Goal: Use online tool/utility: Utilize a website feature to perform a specific function

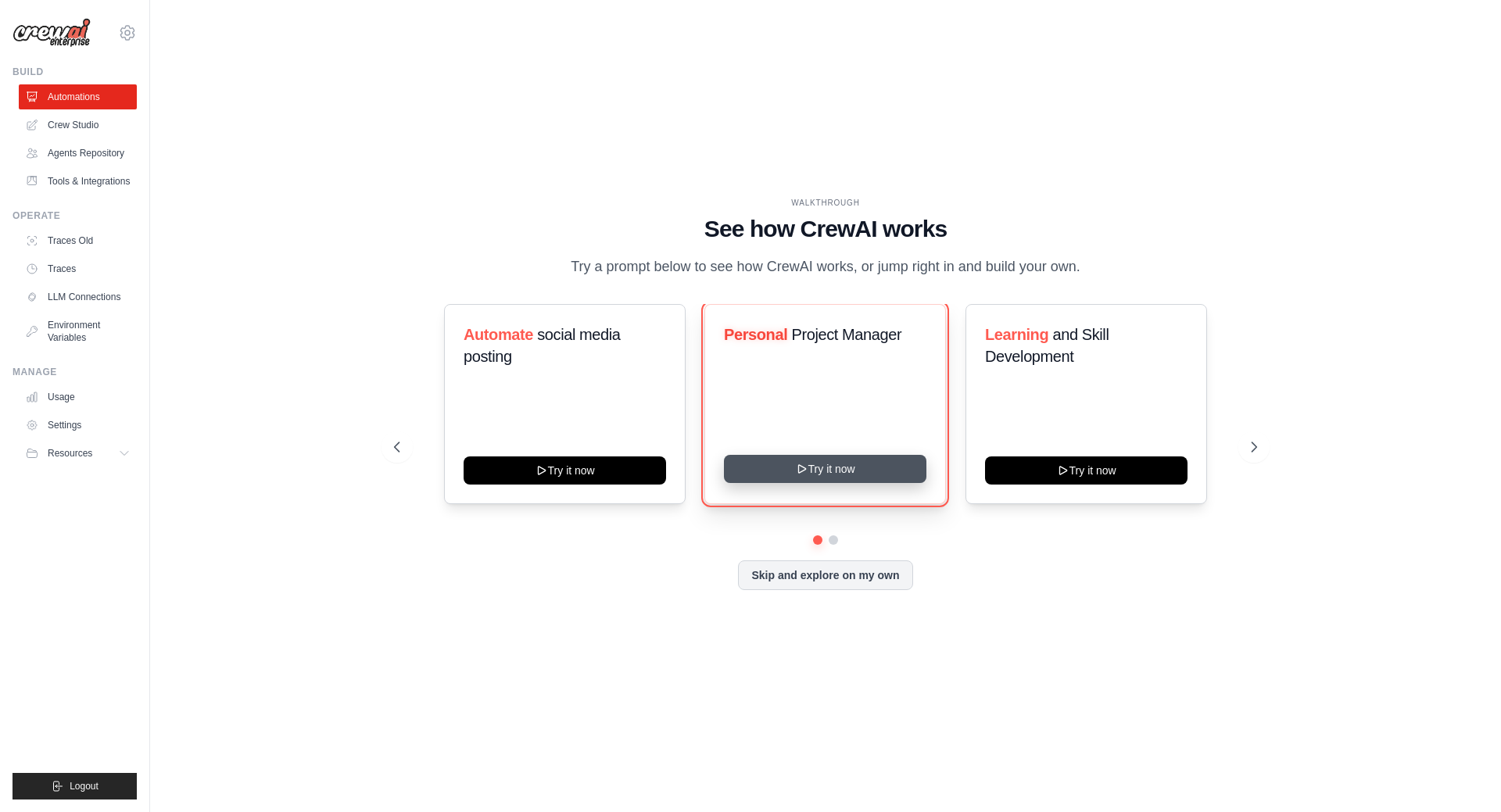
click at [840, 483] on button "Try it now" at bounding box center [825, 469] width 202 height 28
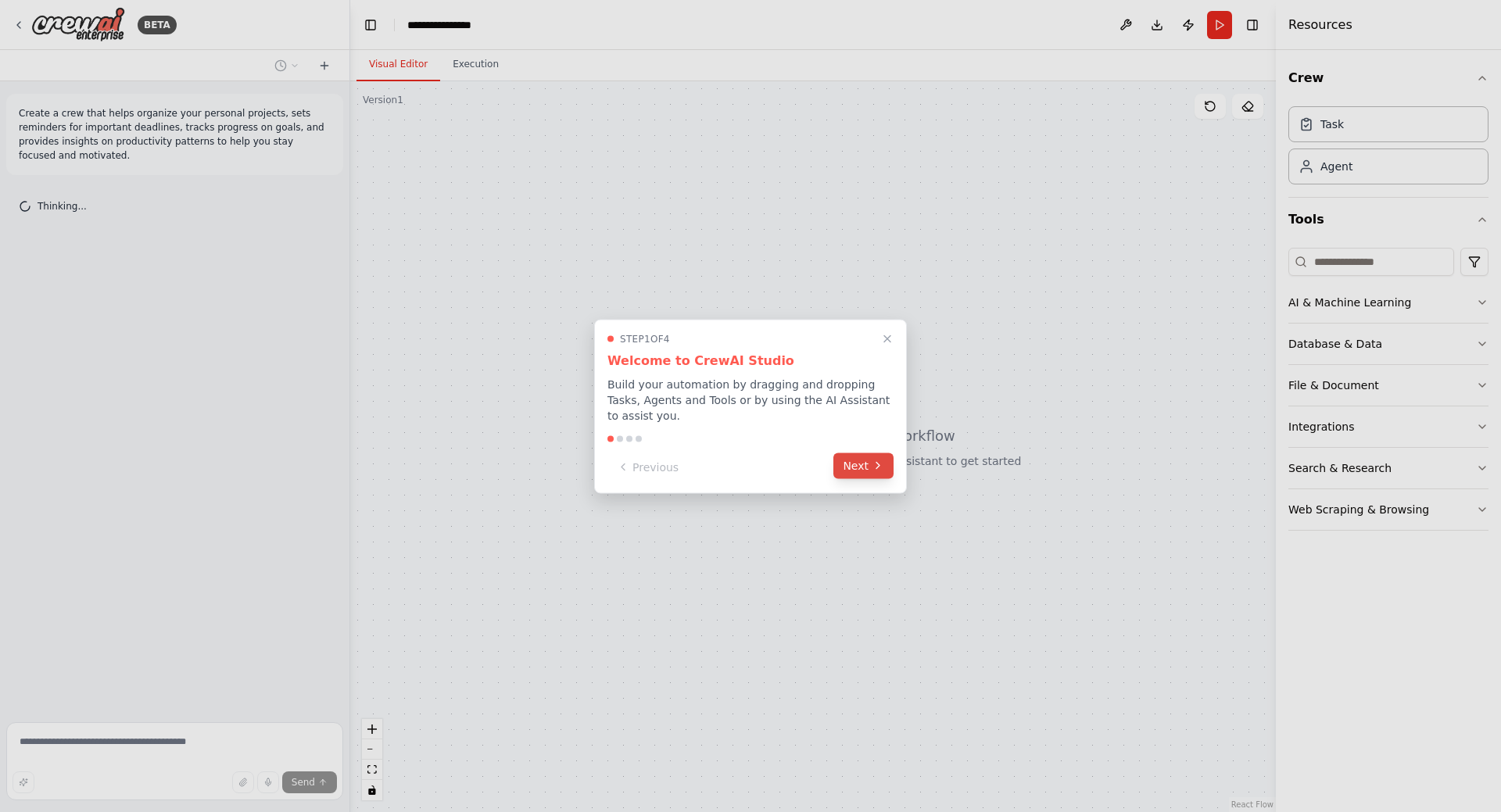
click at [855, 462] on button "Next" at bounding box center [864, 466] width 61 height 26
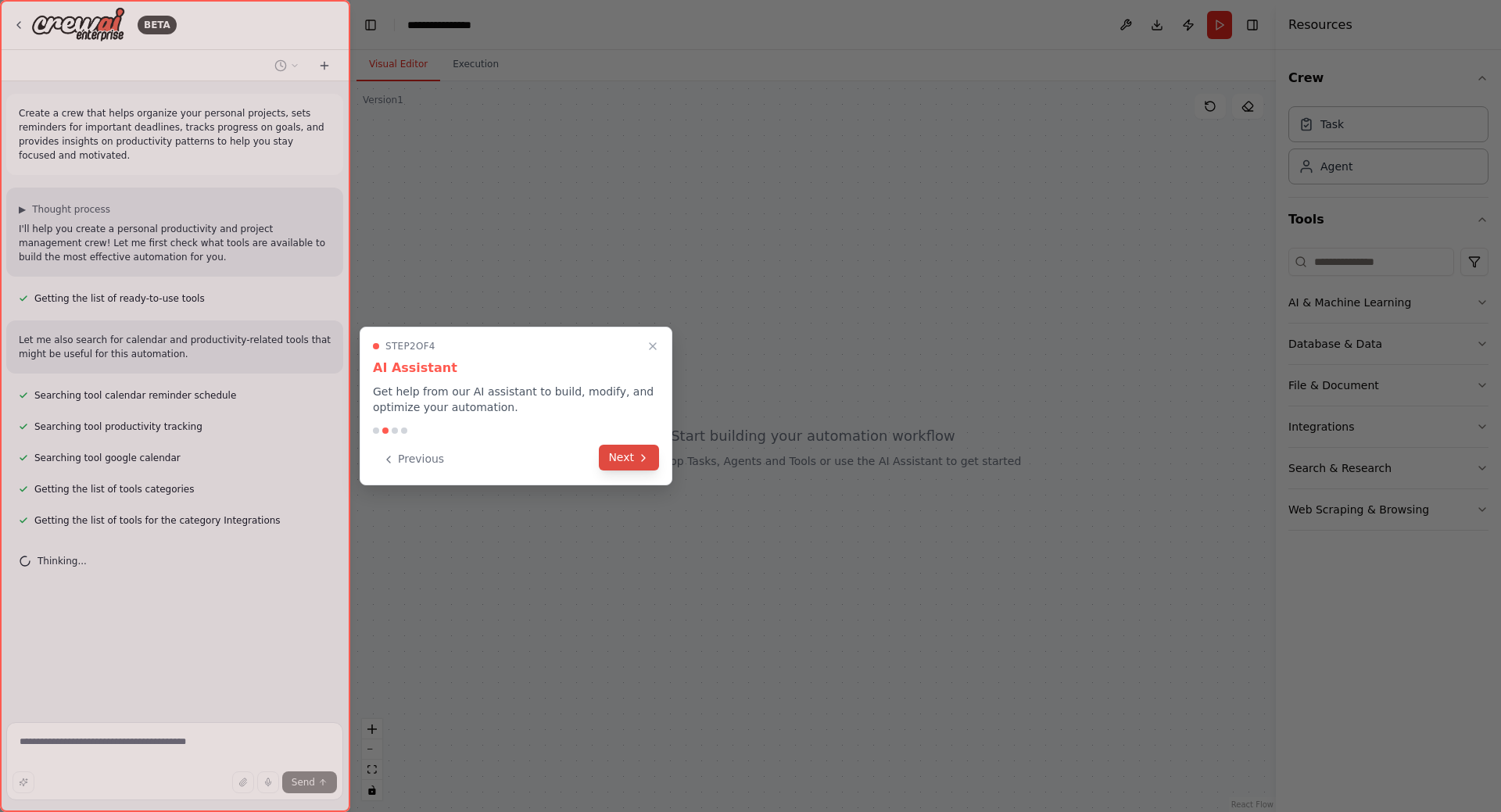
click at [632, 456] on button "Next" at bounding box center [629, 458] width 61 height 26
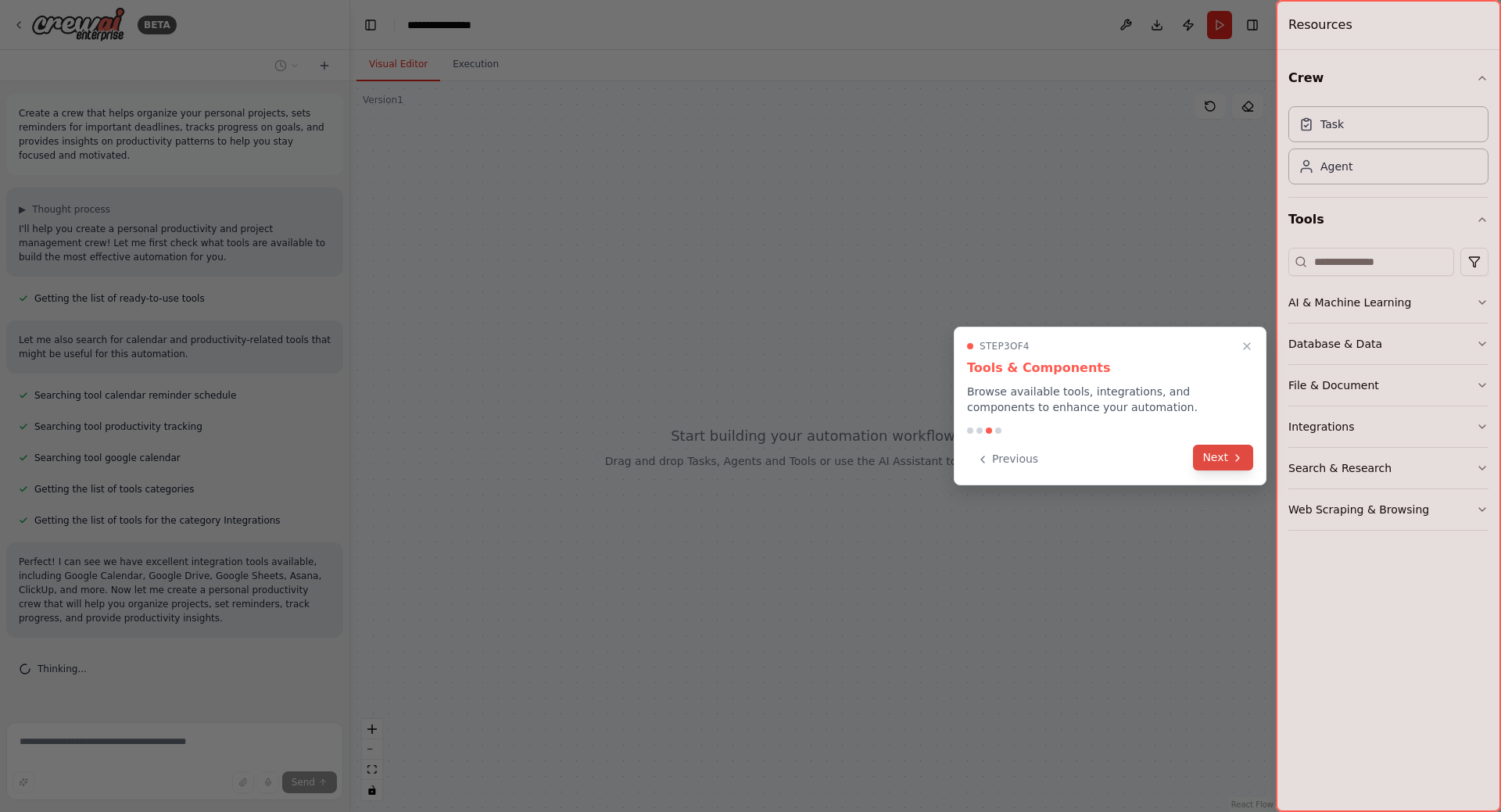
click at [1216, 459] on button "Next" at bounding box center [1223, 458] width 61 height 26
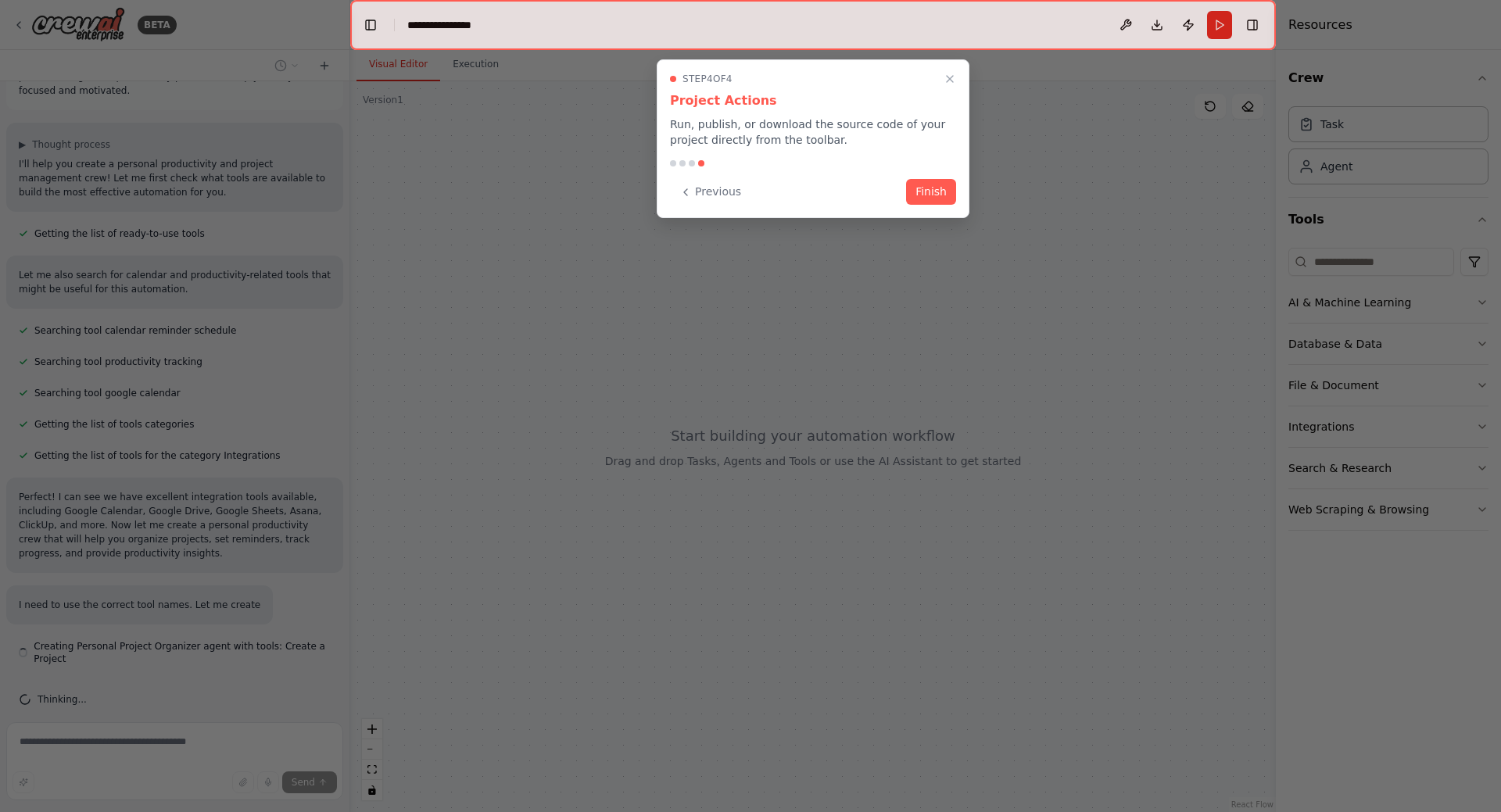
scroll to position [79, 0]
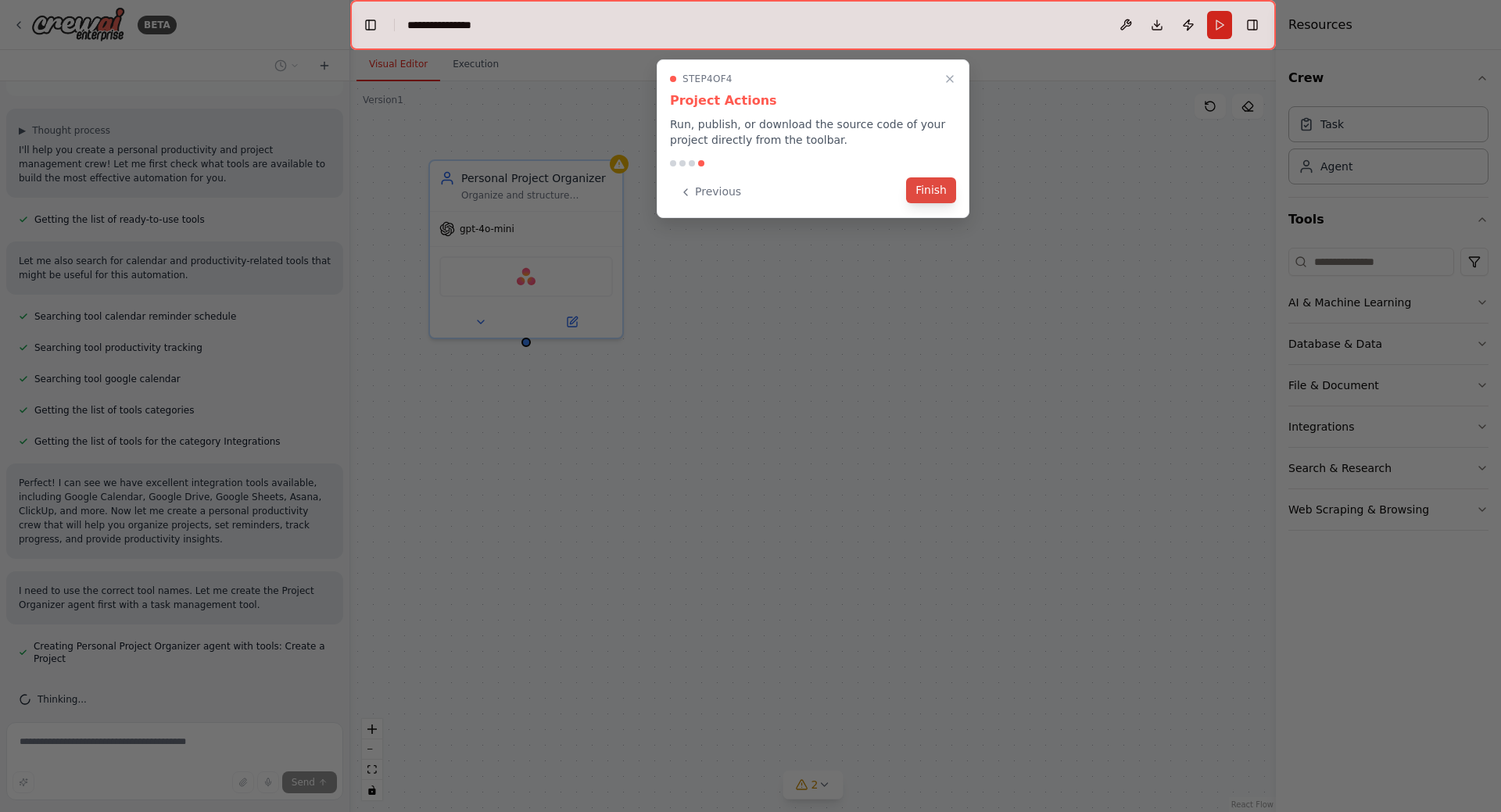
click at [938, 194] on button "Finish" at bounding box center [931, 191] width 50 height 26
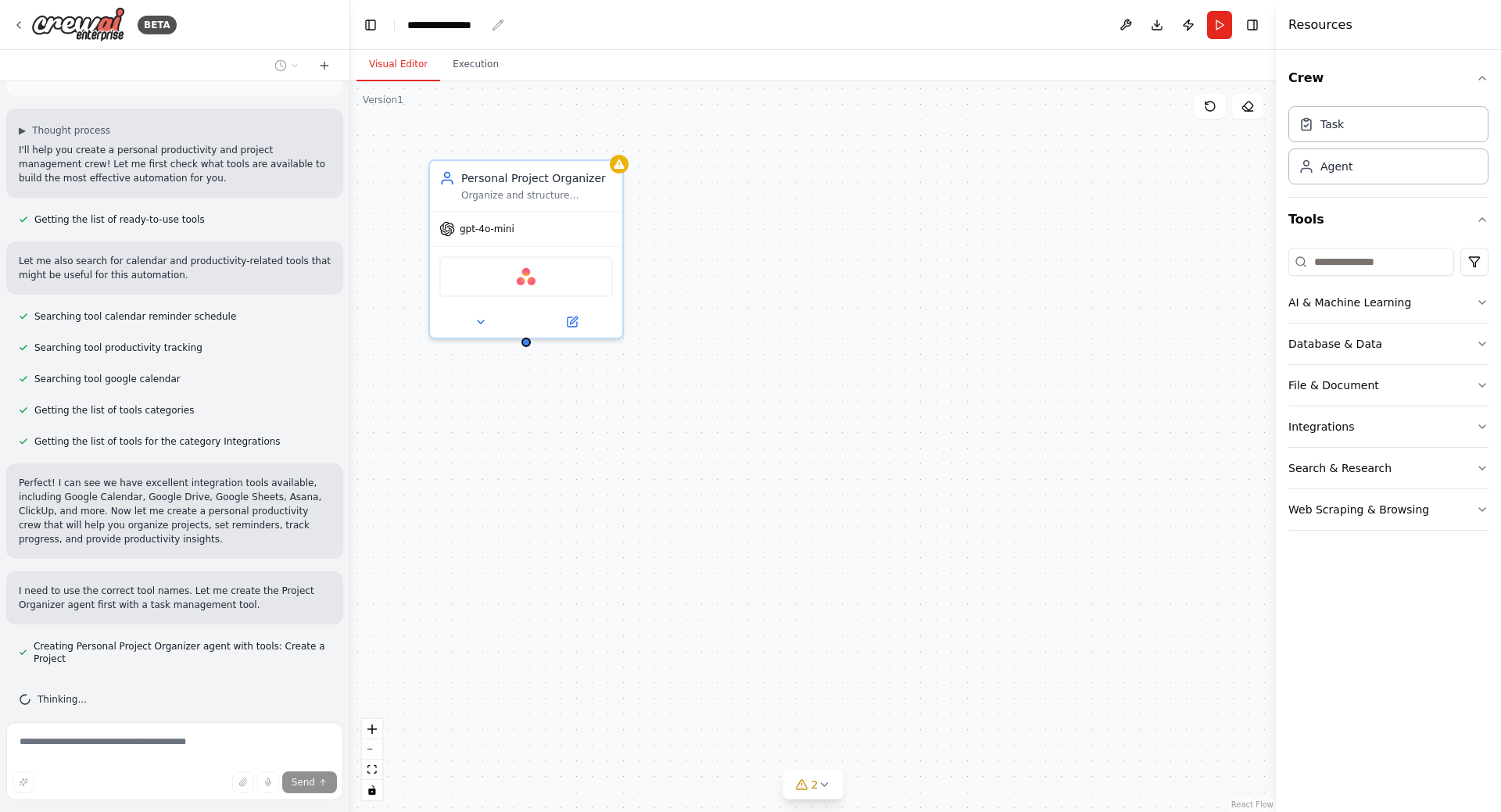
click at [477, 26] on div "**********" at bounding box center [445, 25] width 78 height 16
click at [495, 25] on div "**********" at bounding box center [465, 25] width 117 height 16
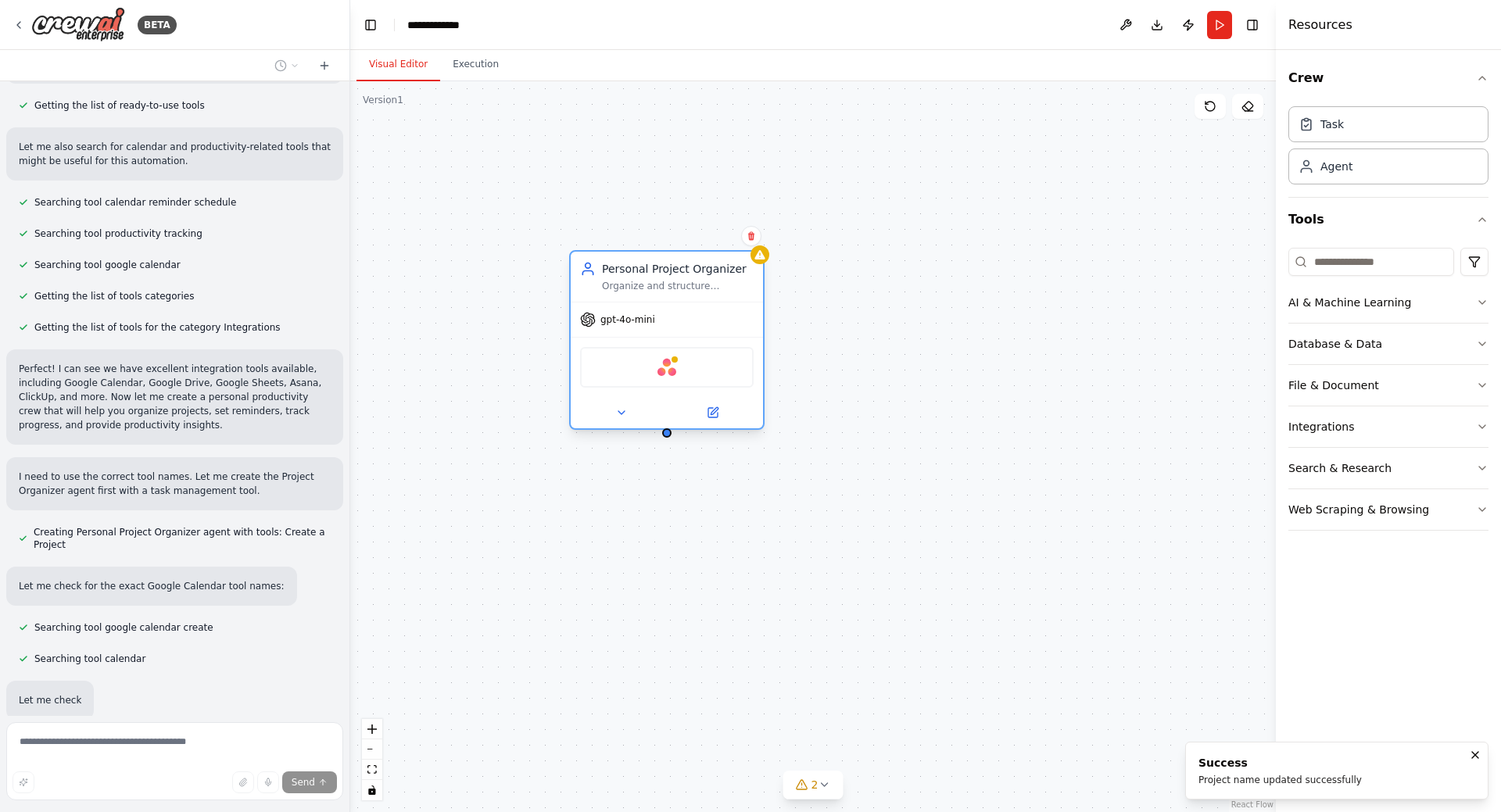
scroll to position [288, 0]
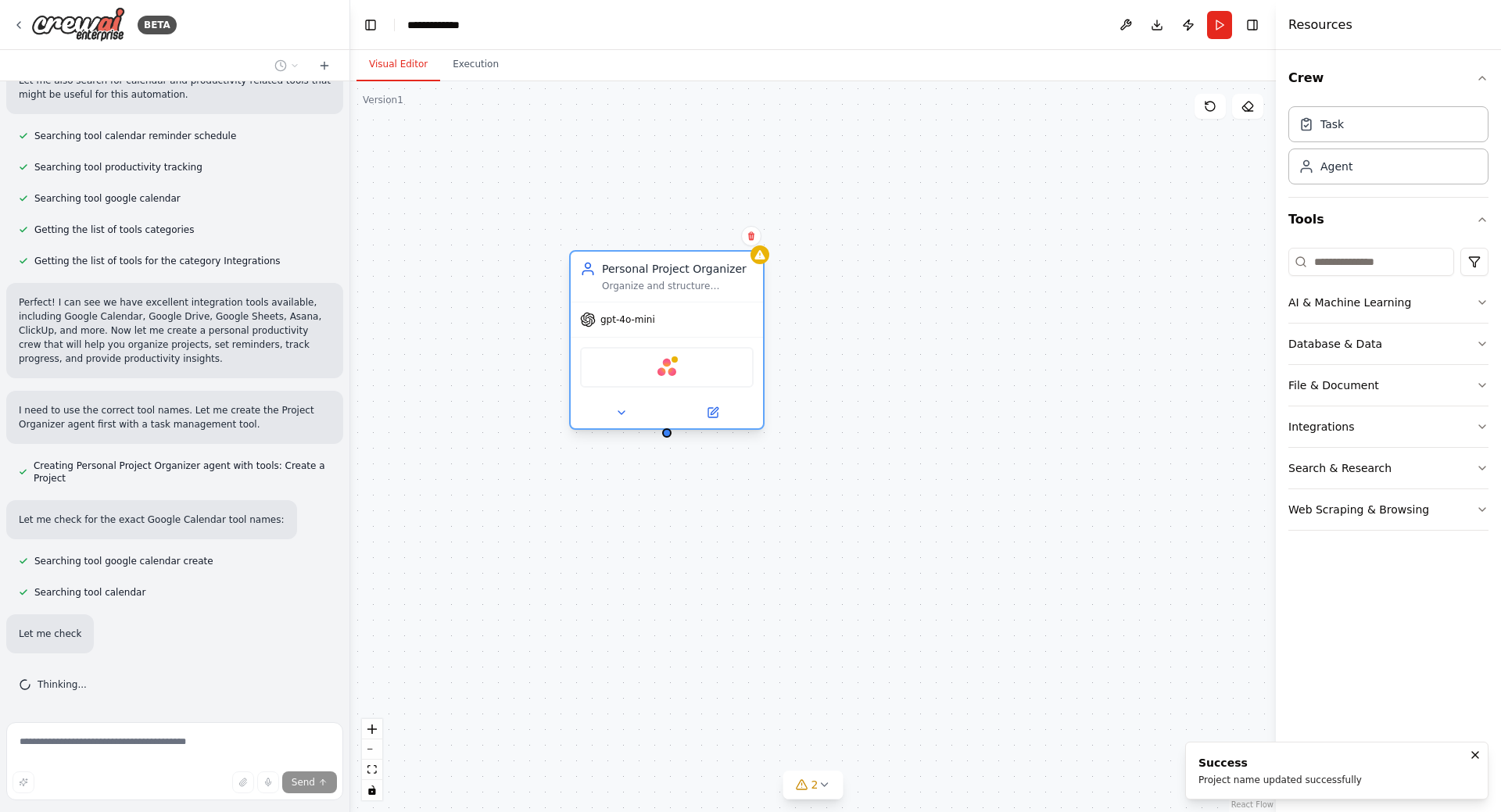
drag, startPoint x: 537, startPoint y: 183, endPoint x: 678, endPoint y: 273, distance: 167.3
click at [678, 273] on div "Personal Project Organizer Organize and structure personal projects using task …" at bounding box center [677, 277] width 151 height 31
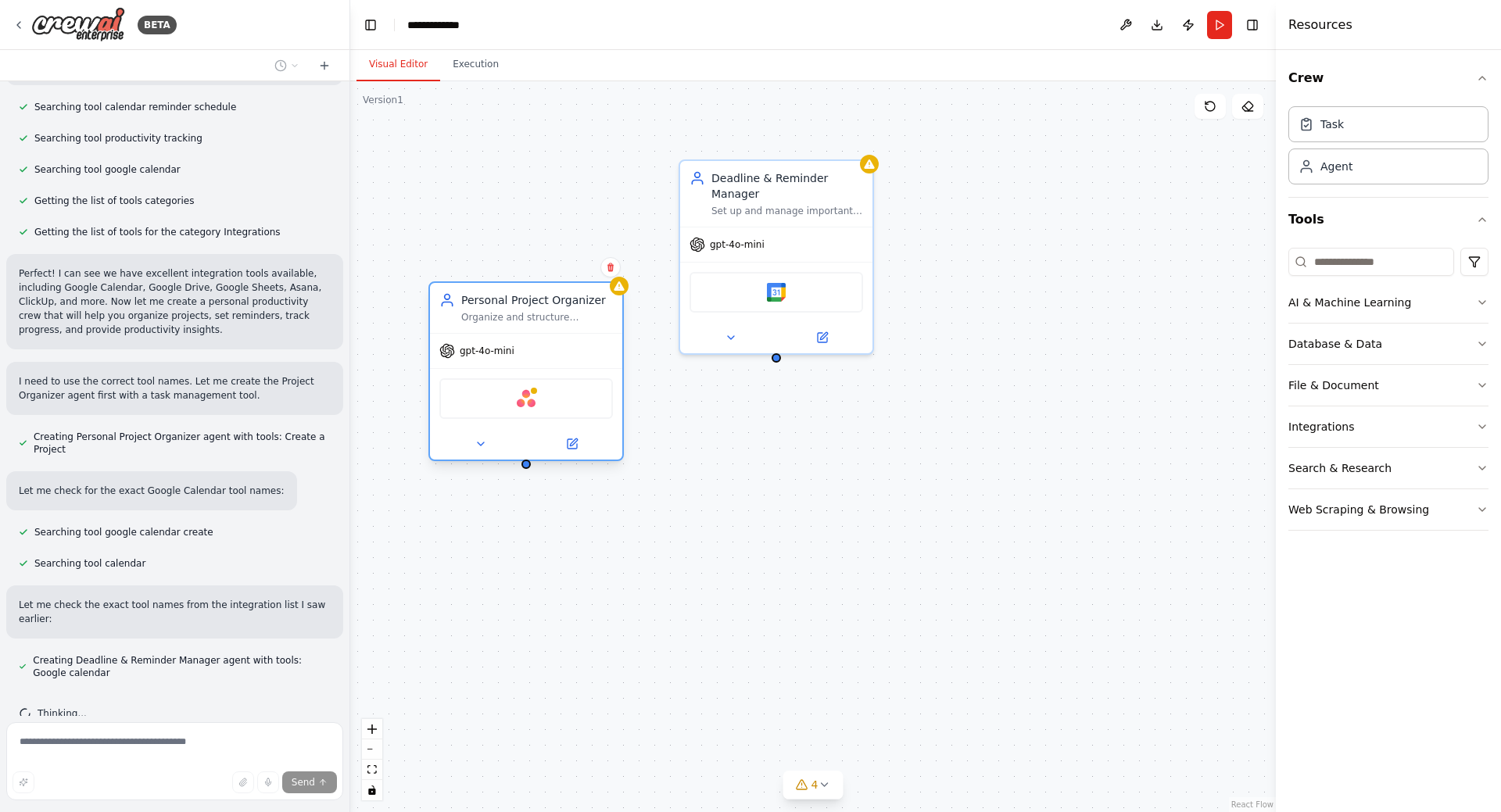
drag, startPoint x: 529, startPoint y: 188, endPoint x: 529, endPoint y: 322, distance: 134.0
click at [529, 322] on div "Personal Project Organizer Organize and structure personal projects using task …" at bounding box center [536, 308] width 151 height 31
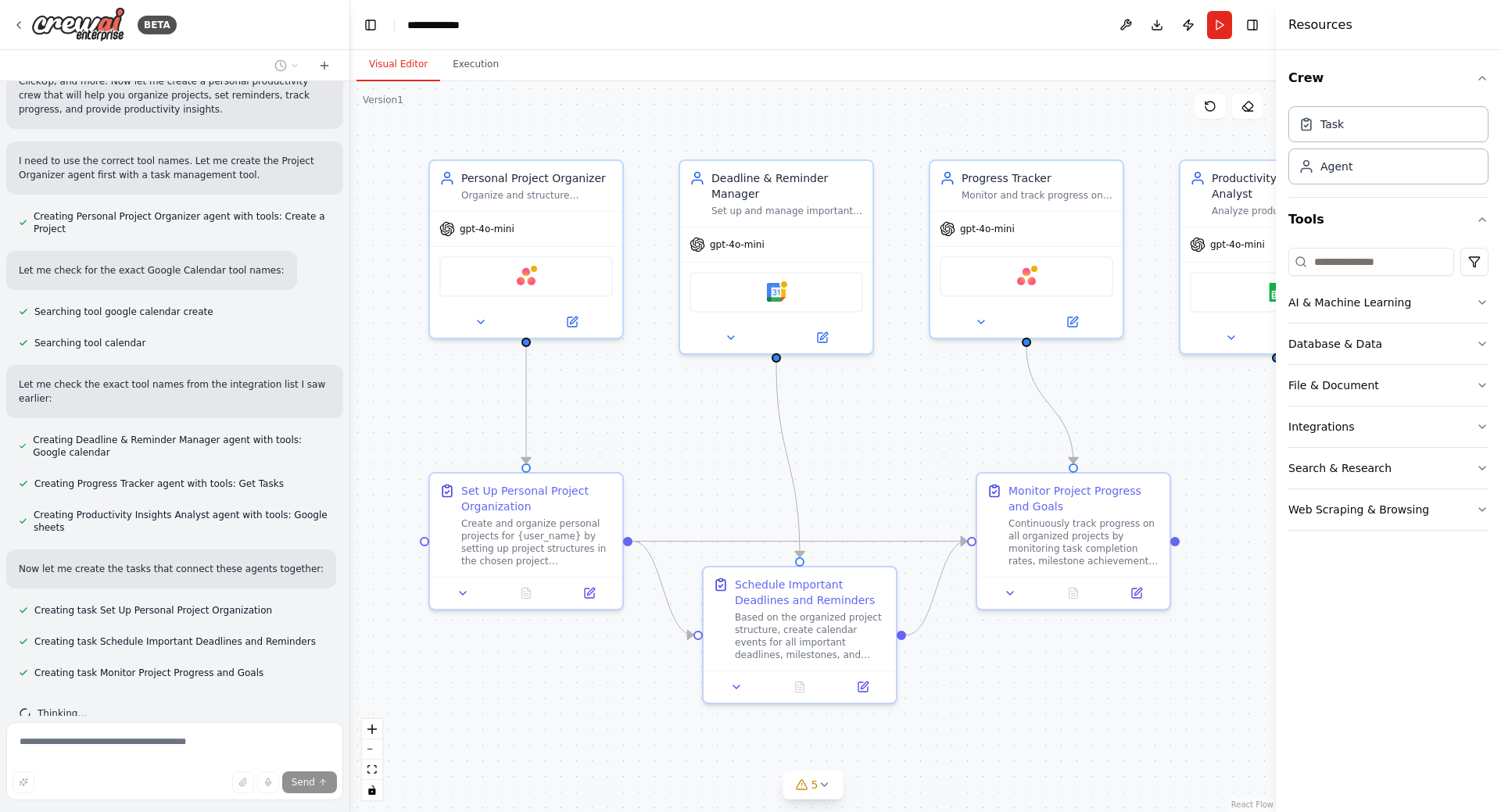
scroll to position [540, 0]
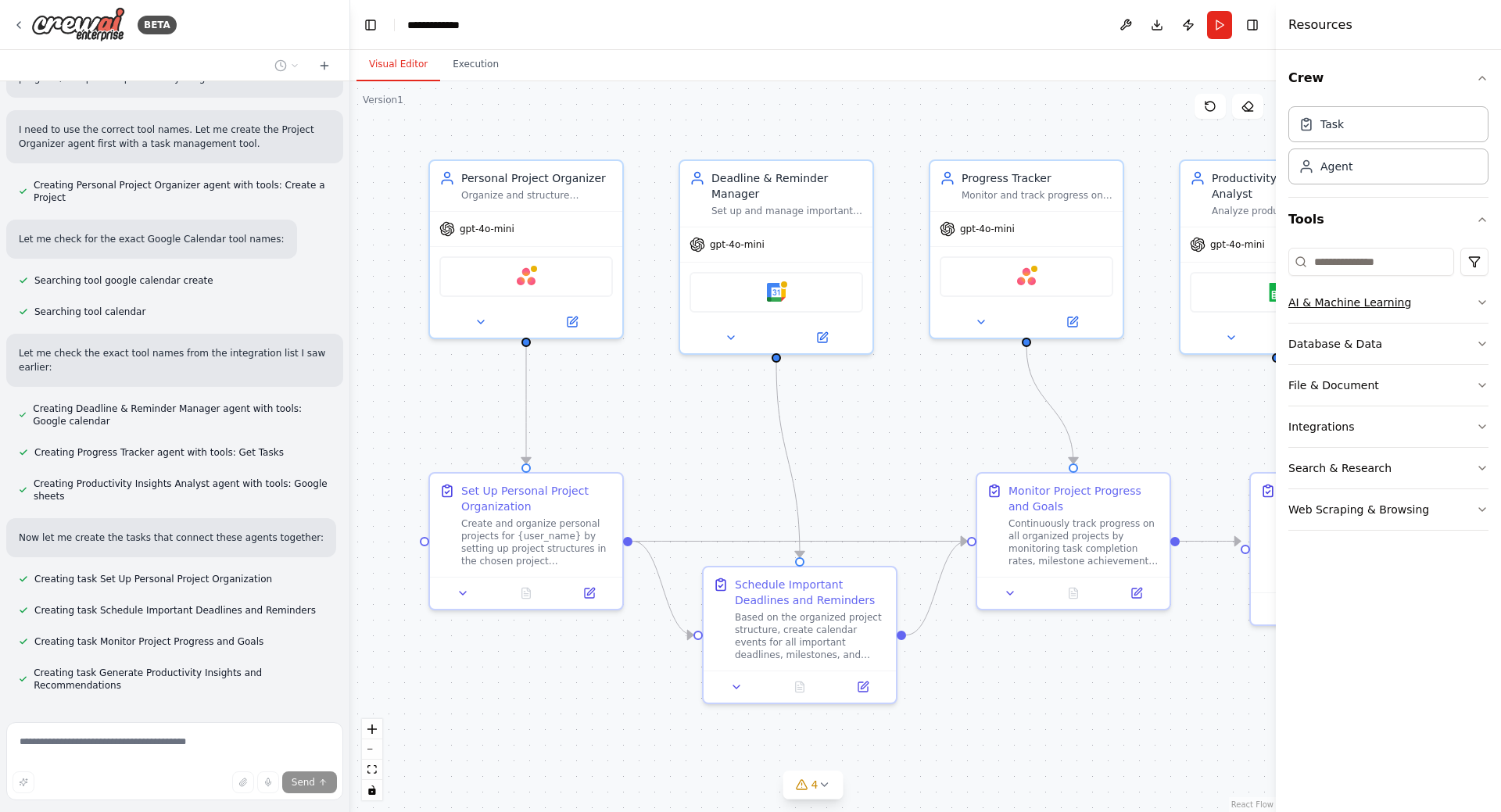
click at [1456, 309] on button "AI & Machine Learning" at bounding box center [1389, 303] width 200 height 41
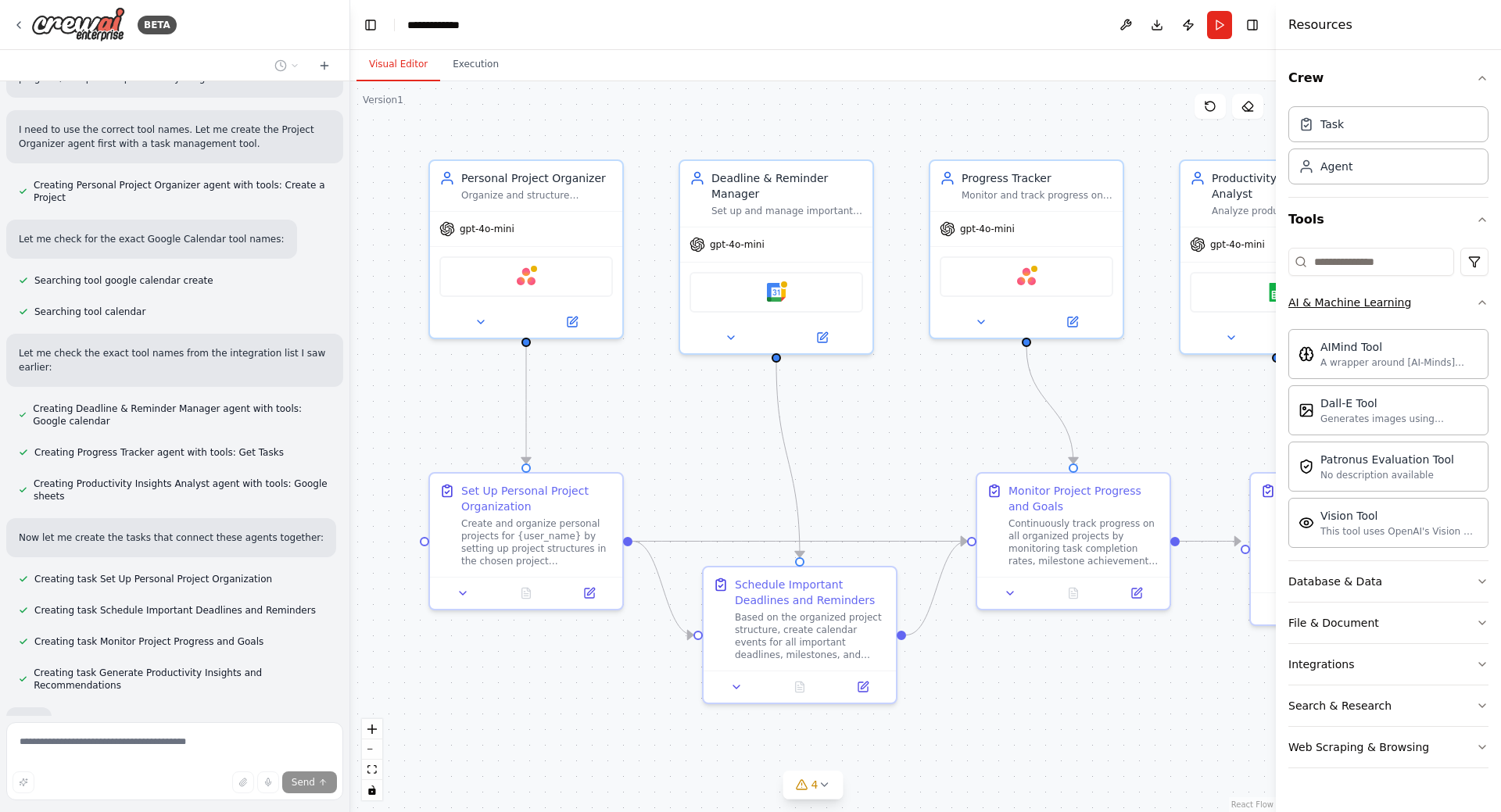
scroll to position [623, 0]
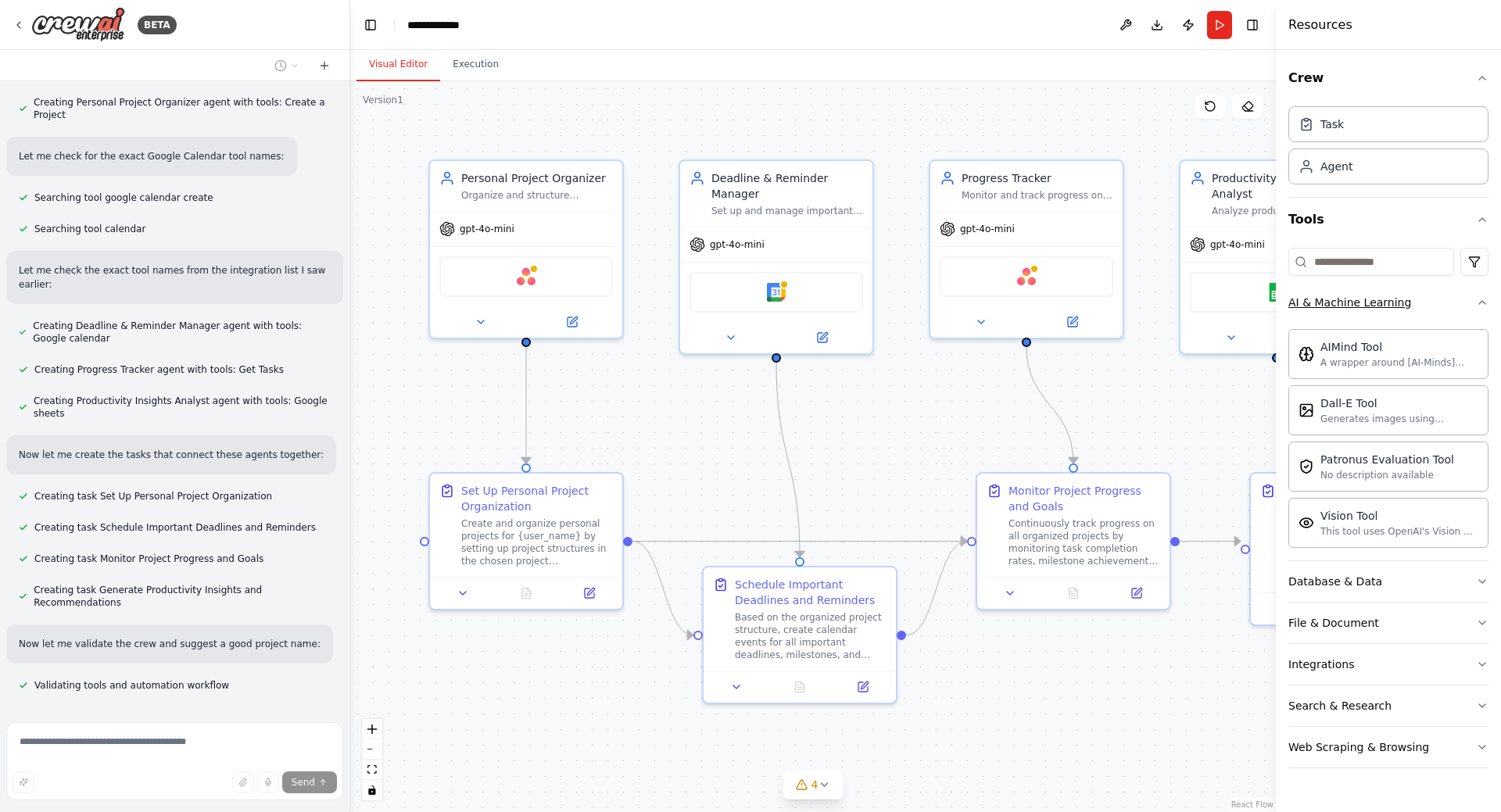
click at [1456, 309] on button "AI & Machine Learning" at bounding box center [1389, 303] width 200 height 41
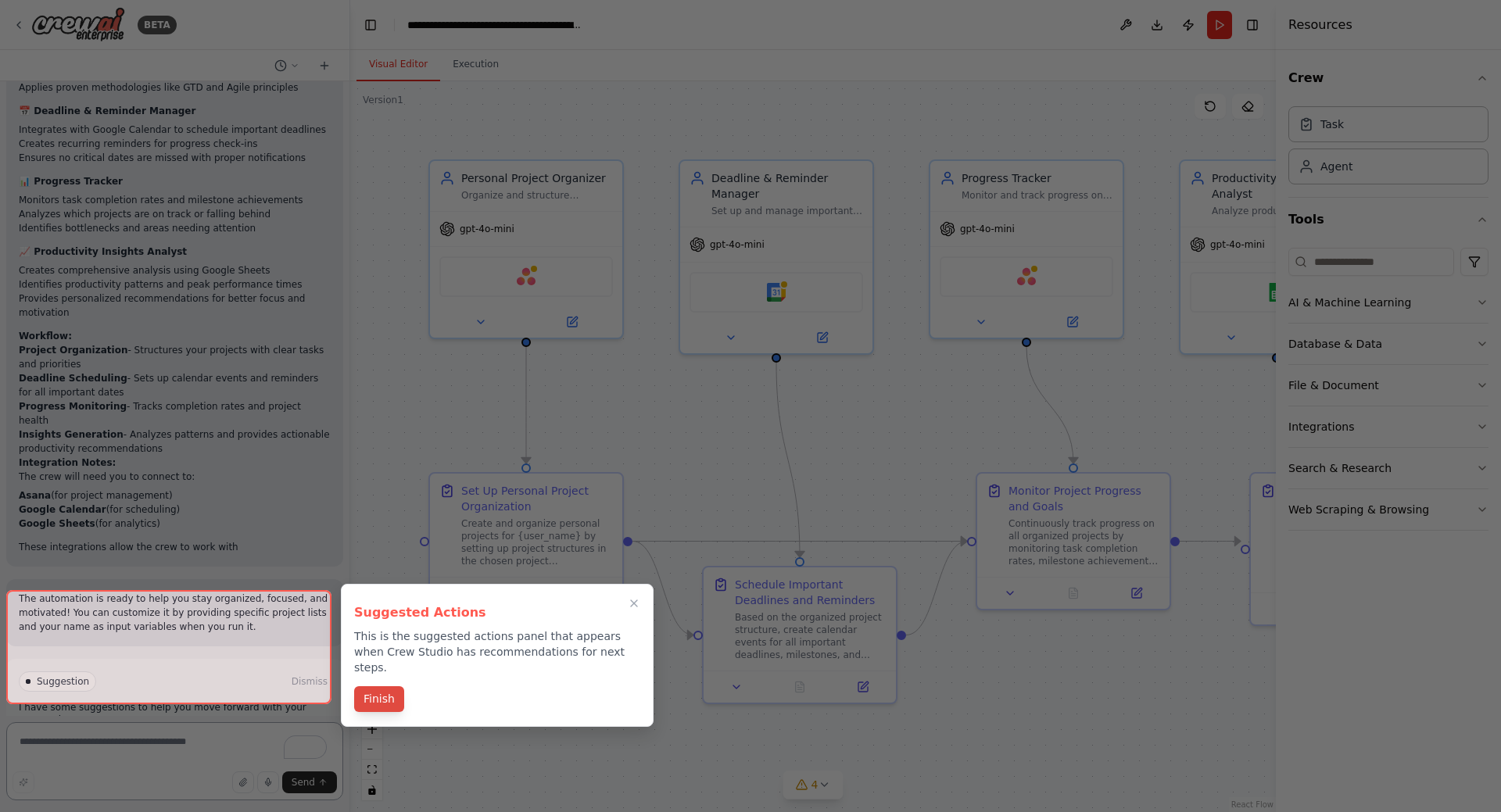
scroll to position [1414, 0]
click at [382, 692] on button "Finish" at bounding box center [379, 699] width 50 height 26
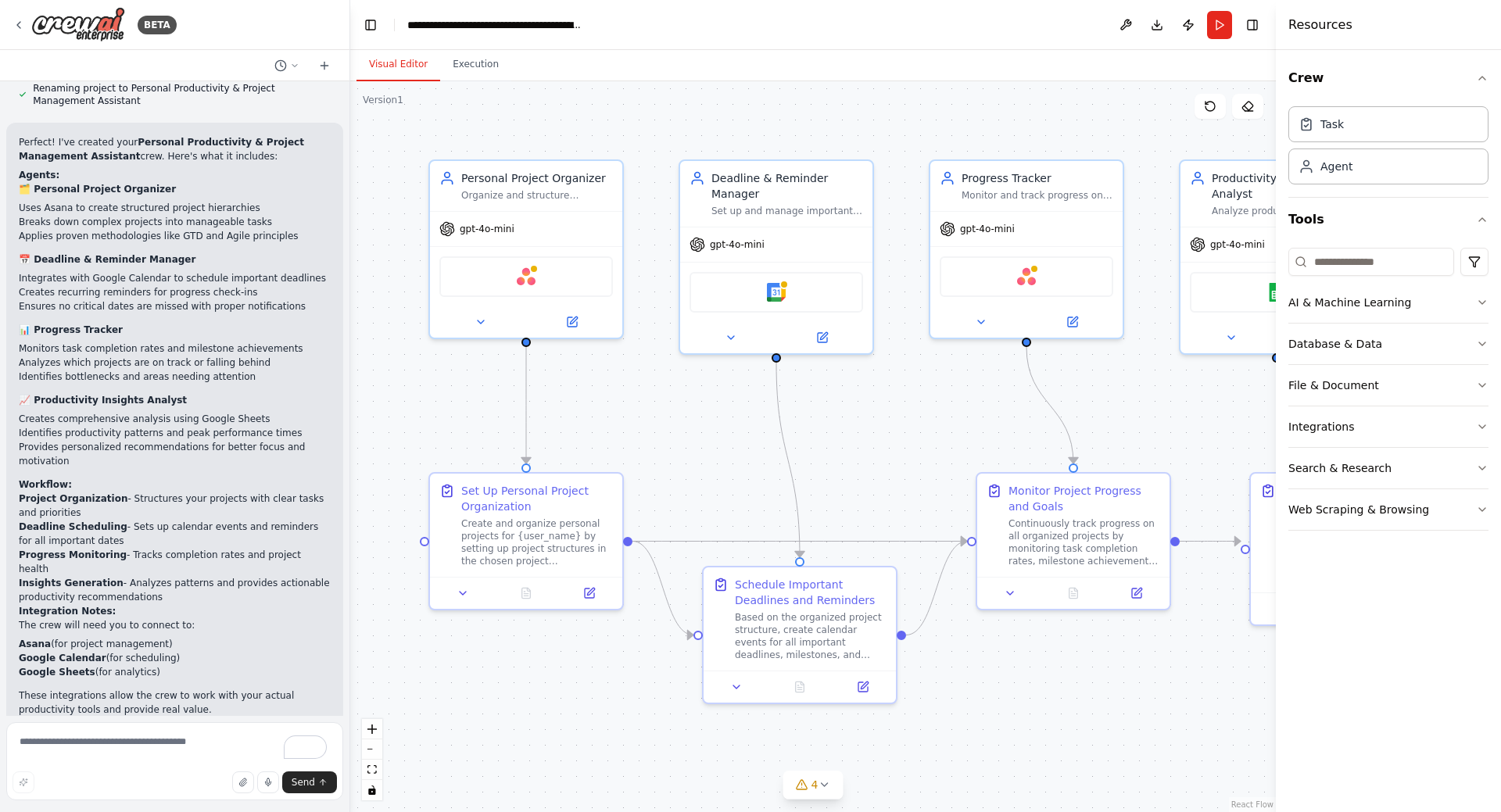
scroll to position [1180, 0]
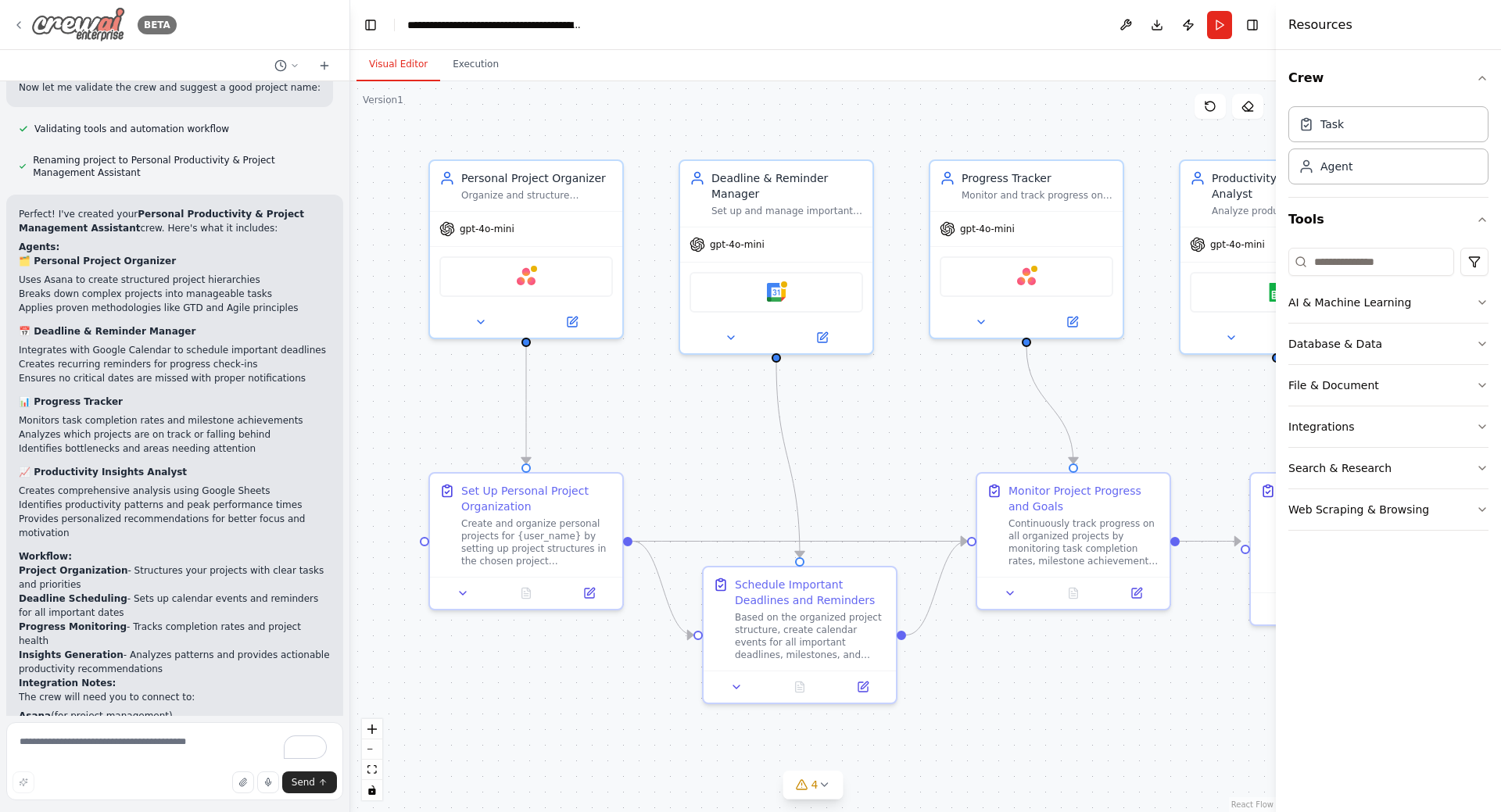
click at [20, 23] on icon at bounding box center [18, 25] width 12 height 12
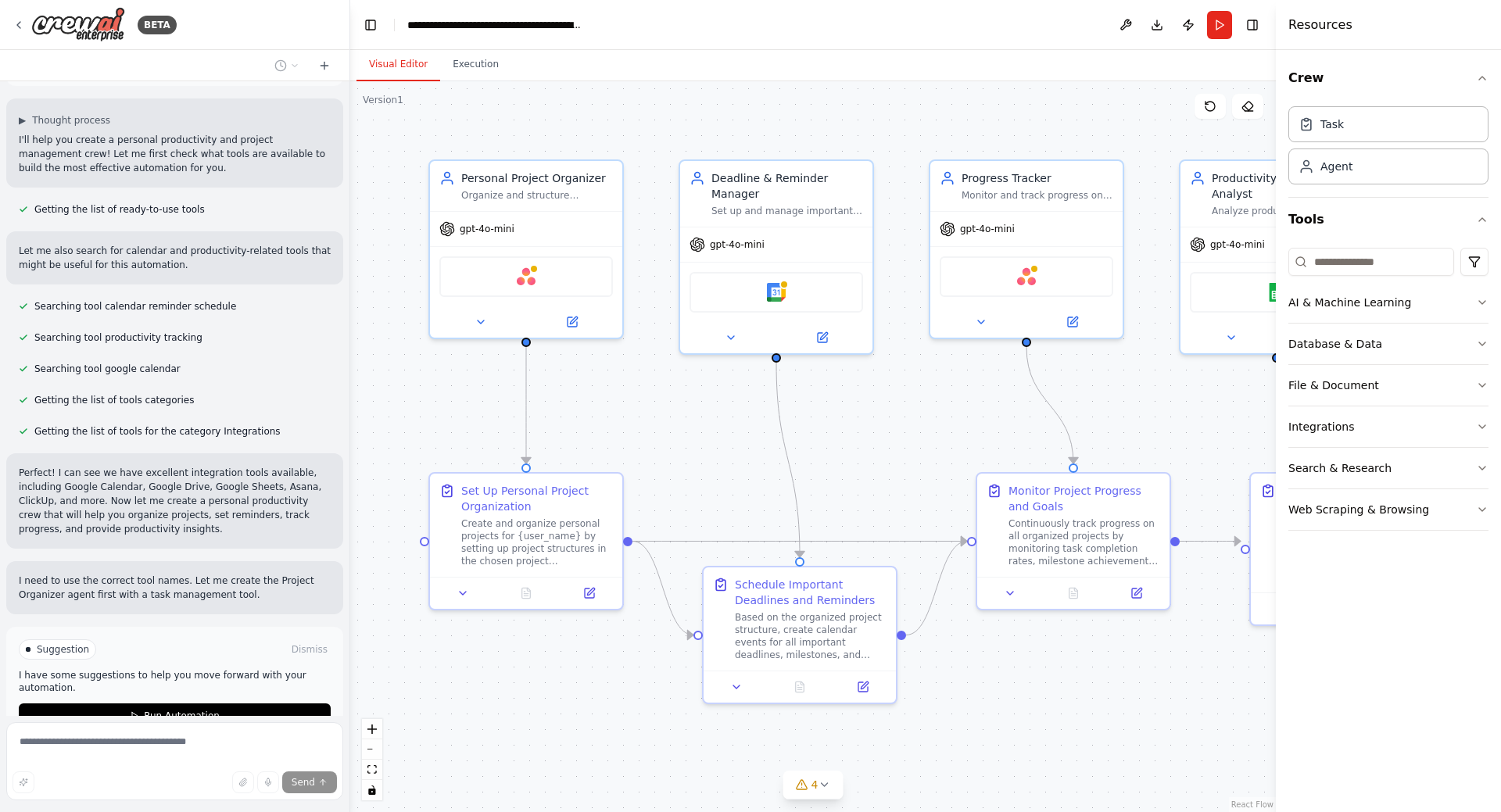
scroll to position [162, 0]
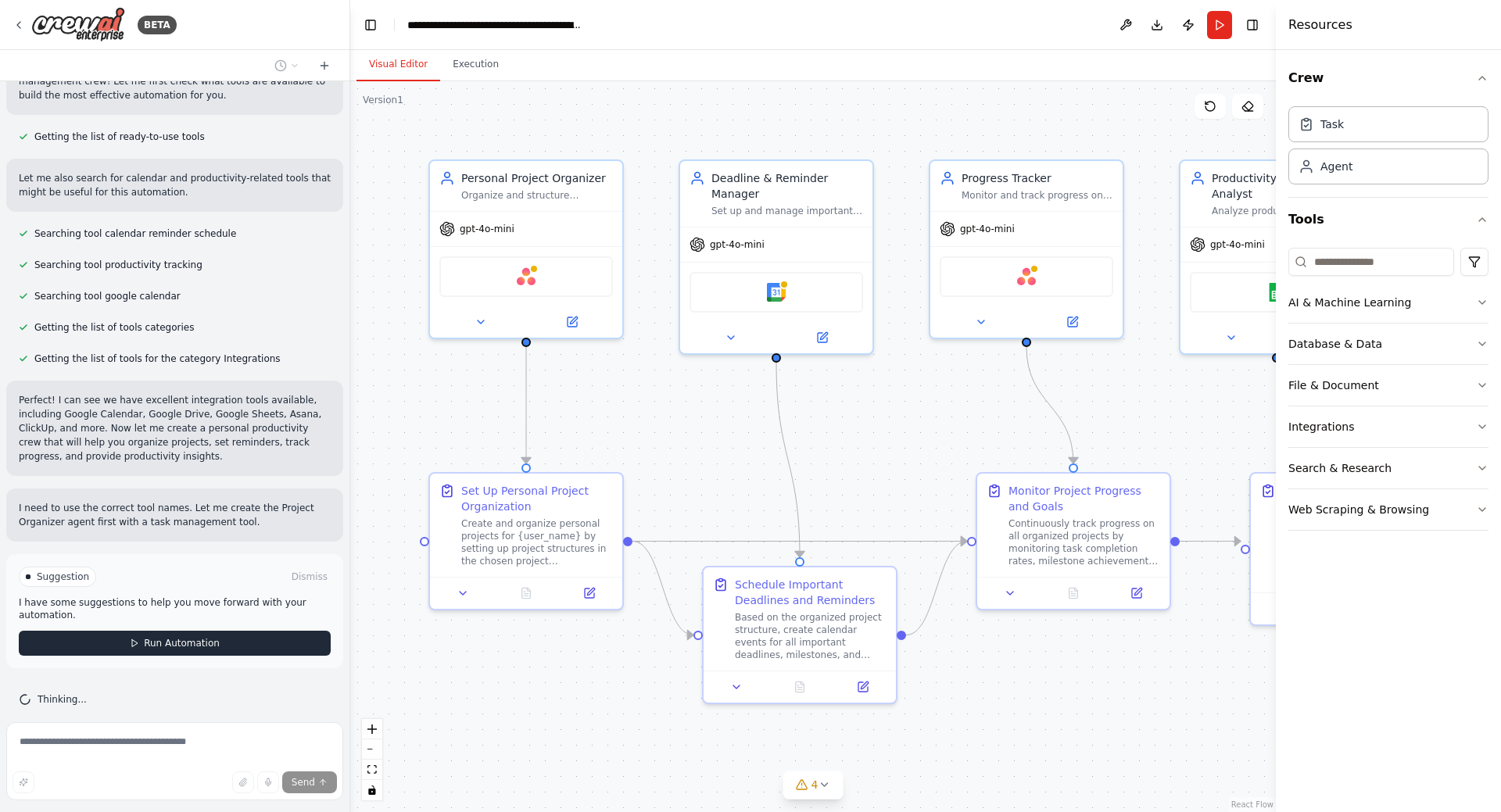
click at [144, 637] on span "Run Automation" at bounding box center [182, 643] width 76 height 12
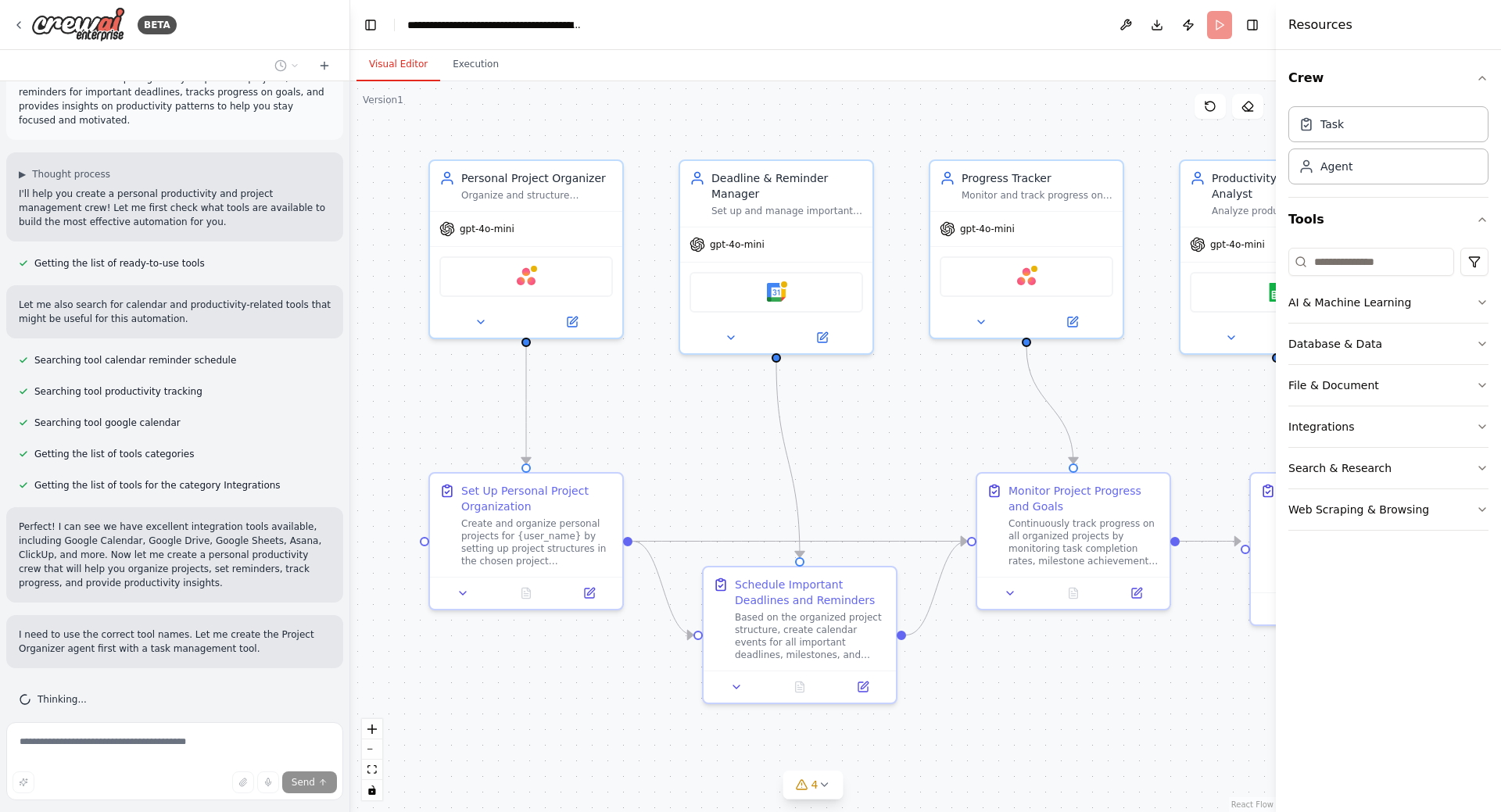
click at [54, 749] on body "**********" at bounding box center [750, 406] width 1501 height 812
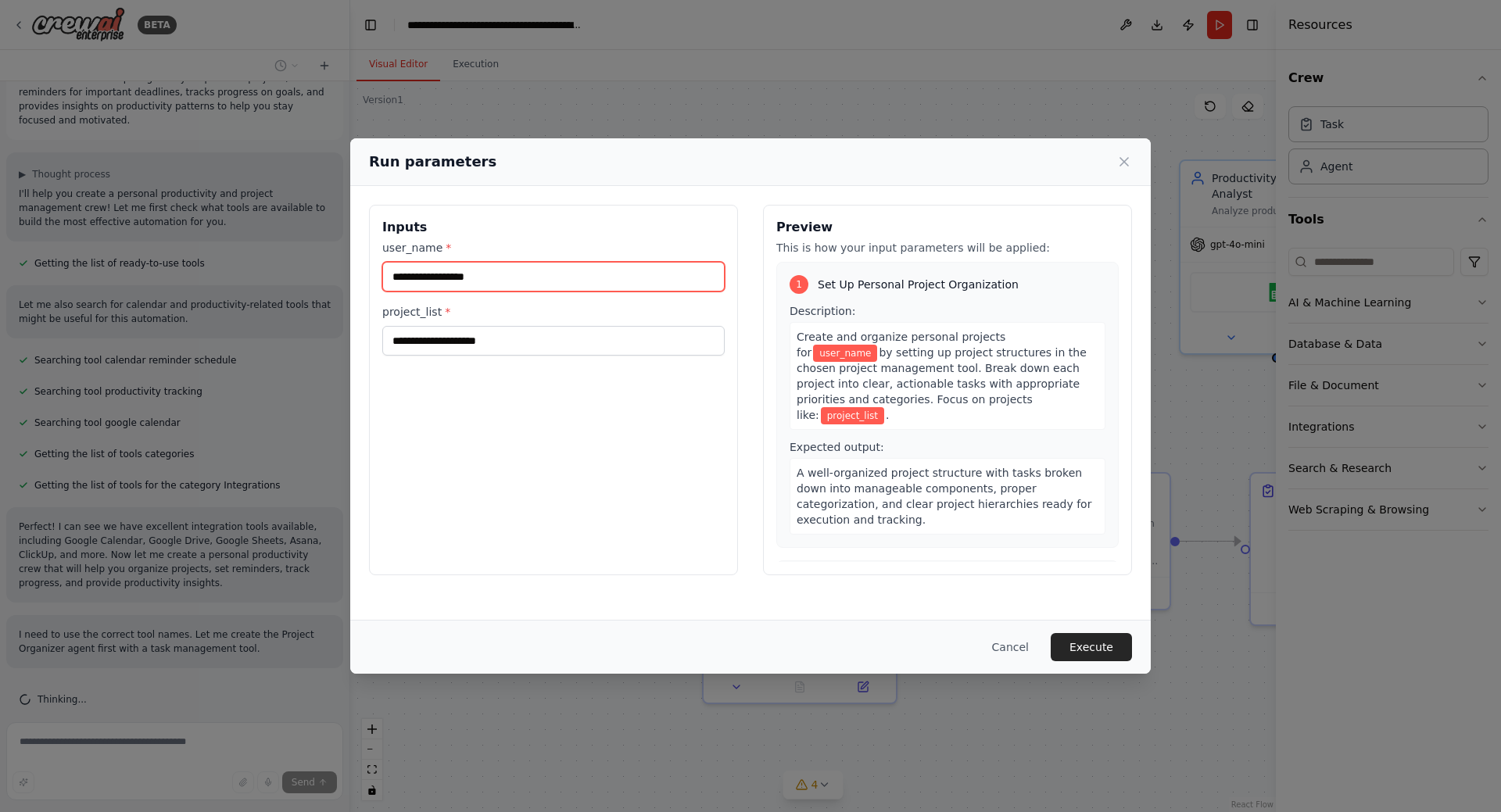
click at [586, 274] on input "user_name *" at bounding box center [554, 277] width 342 height 29
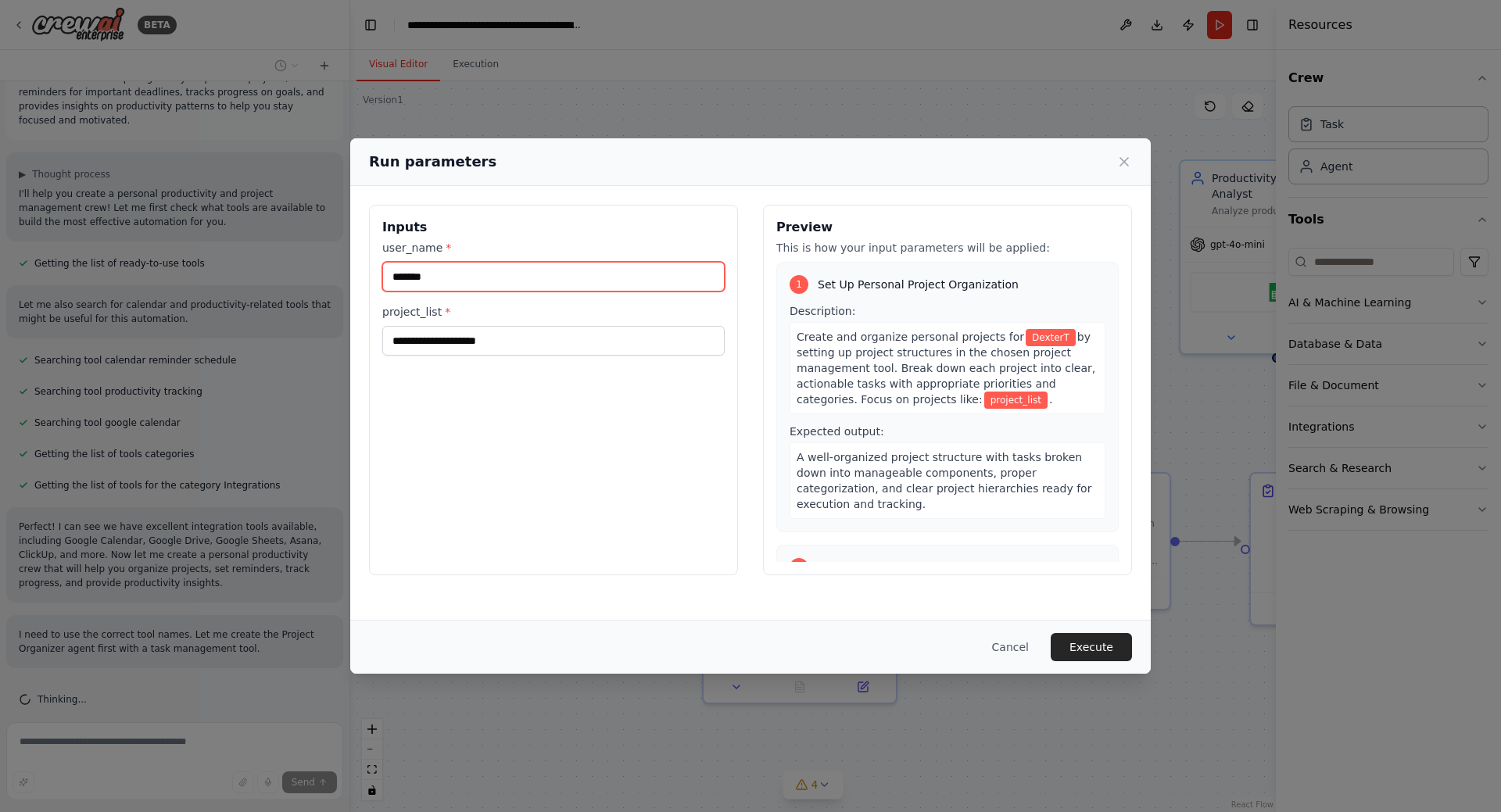
type input "*******"
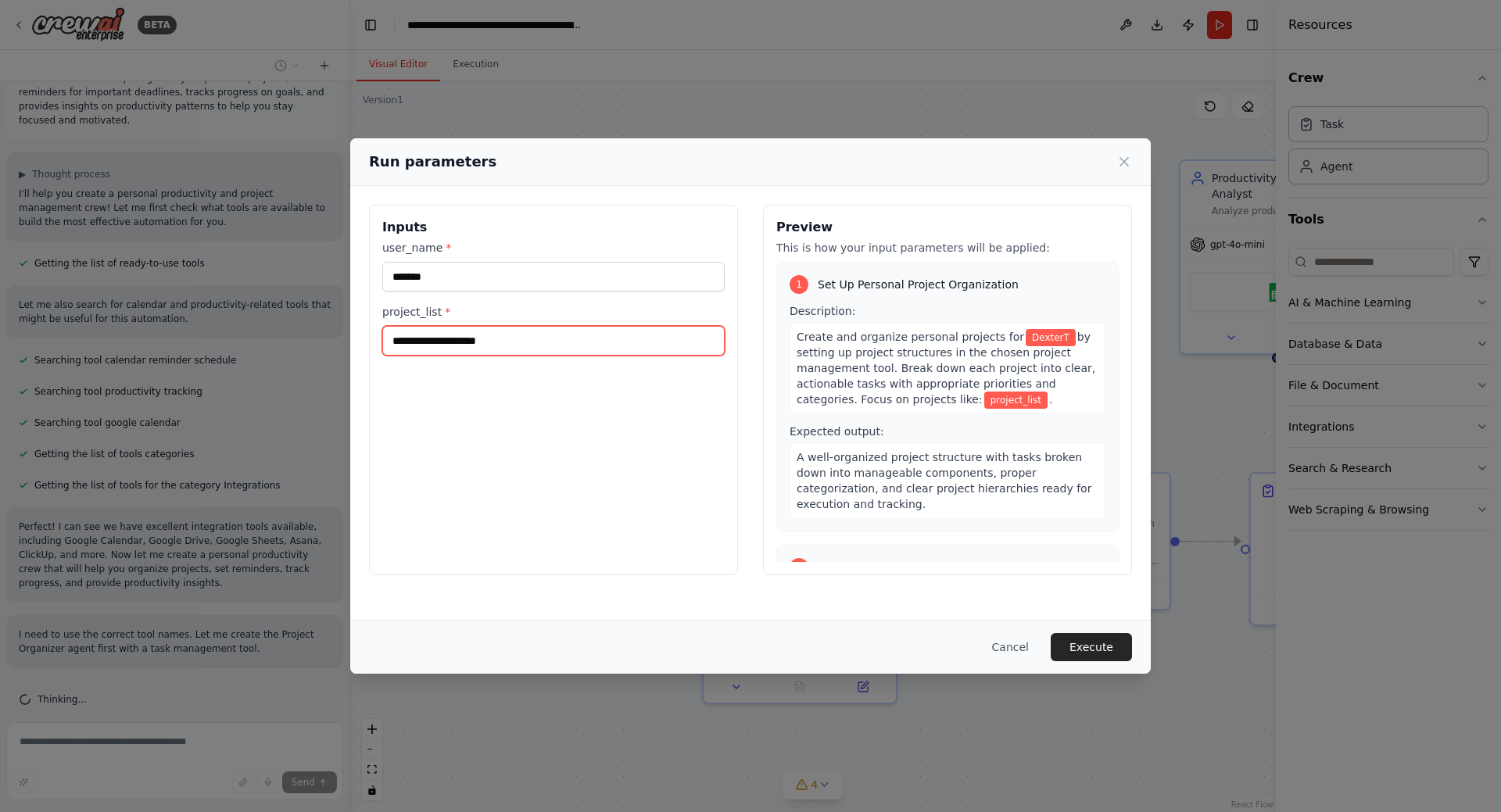
click at [569, 337] on input "project_list *" at bounding box center [554, 341] width 342 height 29
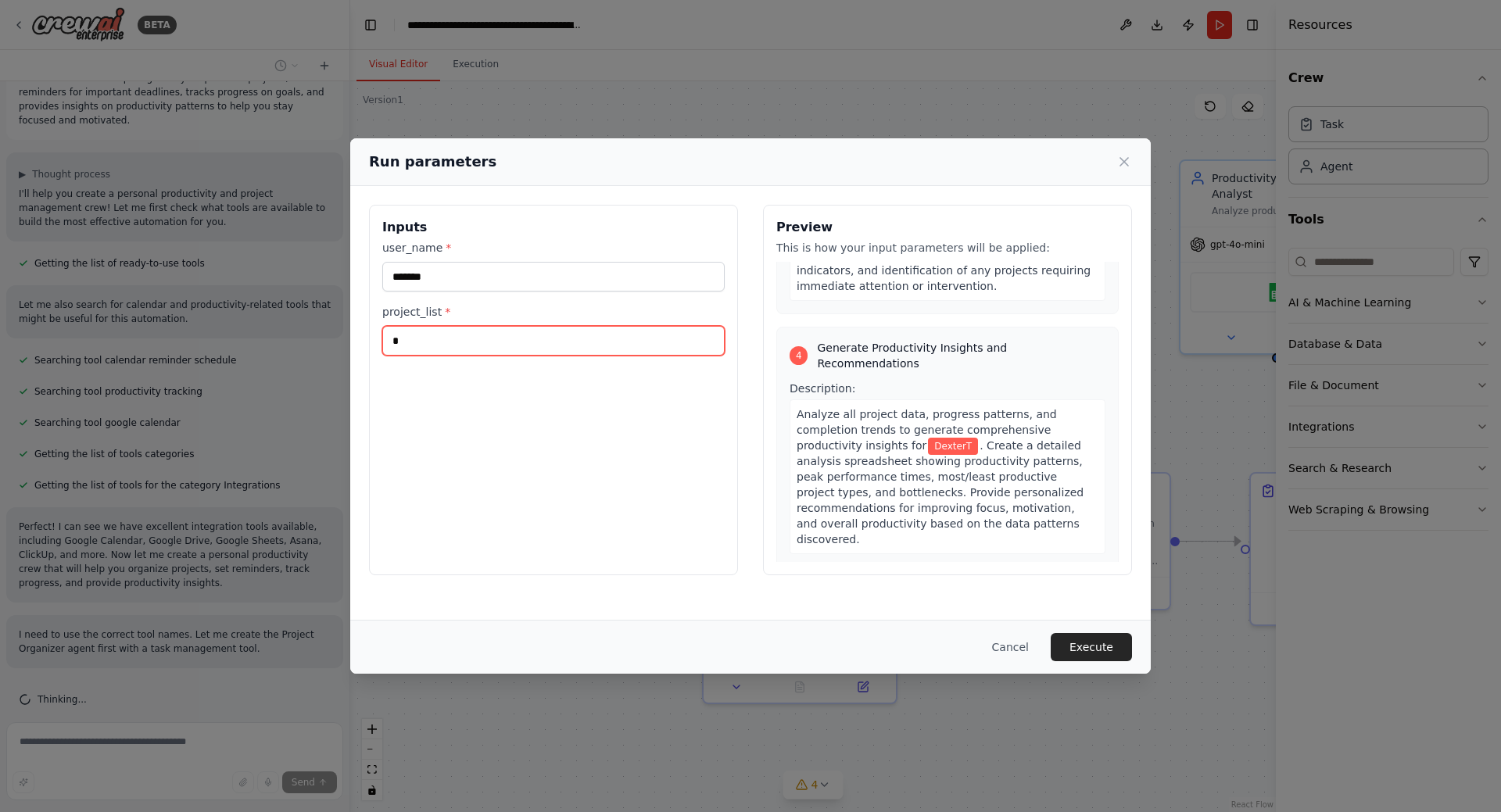
scroll to position [866, 0]
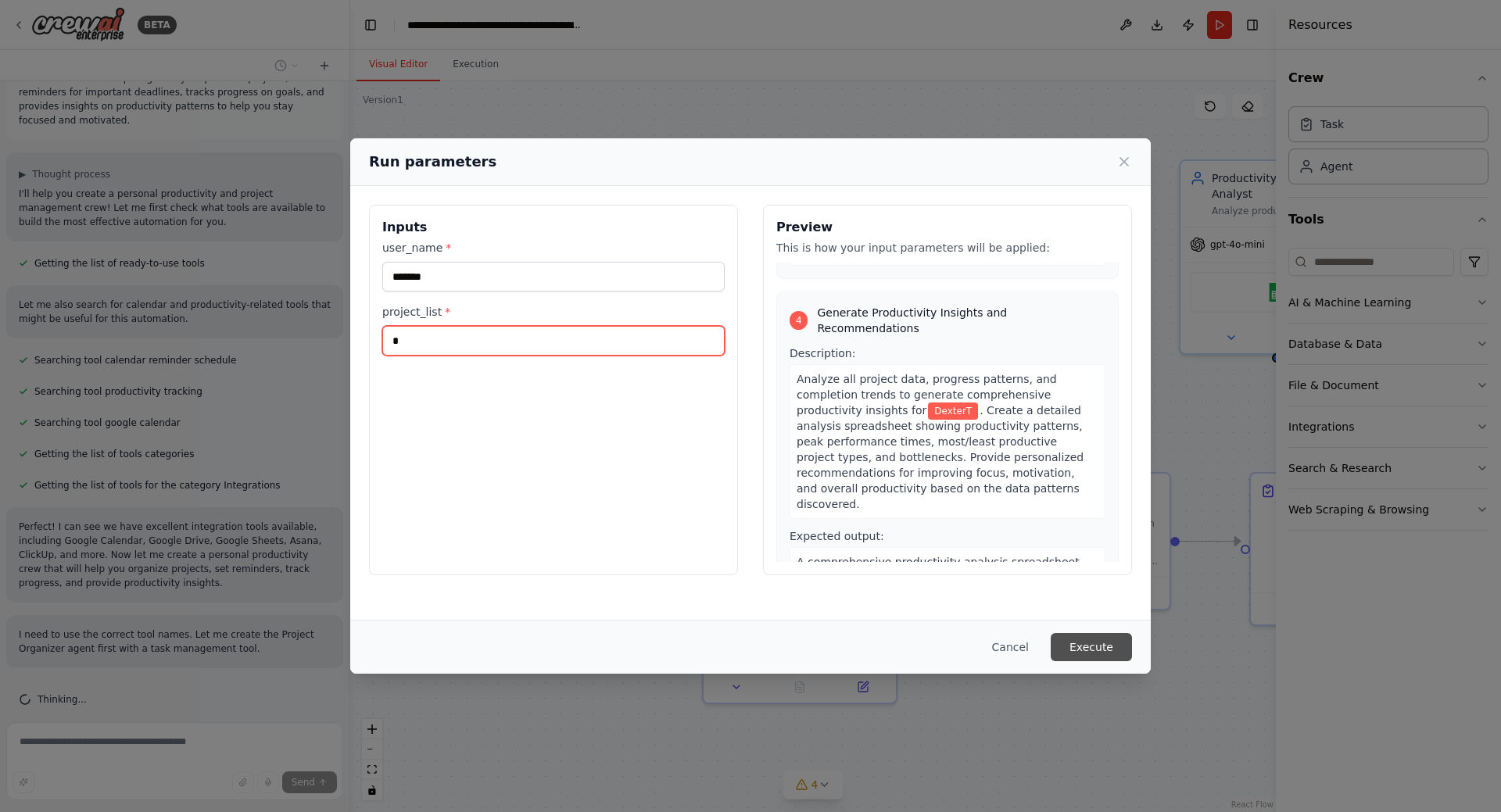
type input "*"
click at [1083, 644] on button "Execute" at bounding box center [1091, 647] width 81 height 28
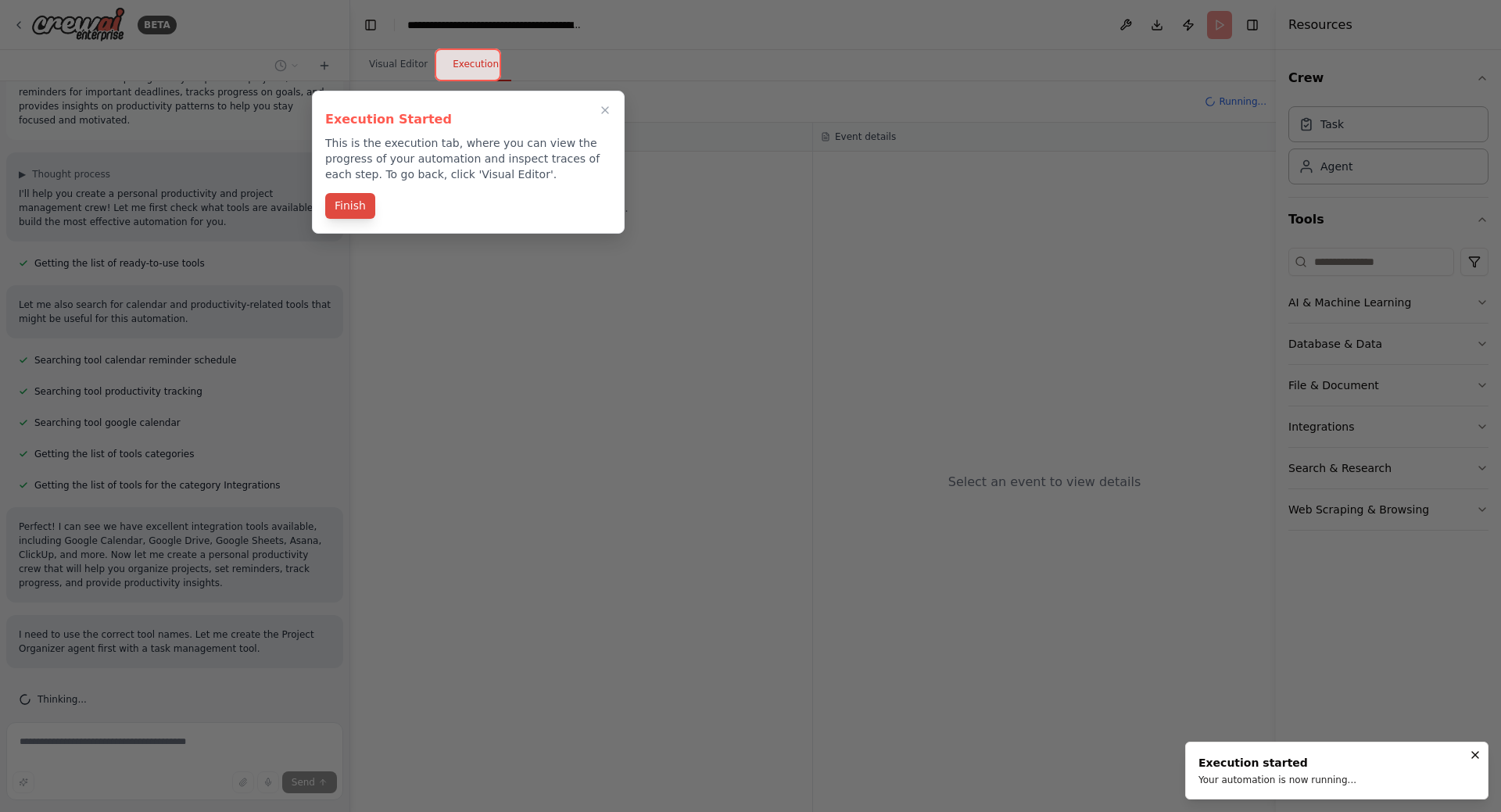
click at [345, 210] on button "Finish" at bounding box center [350, 206] width 50 height 26
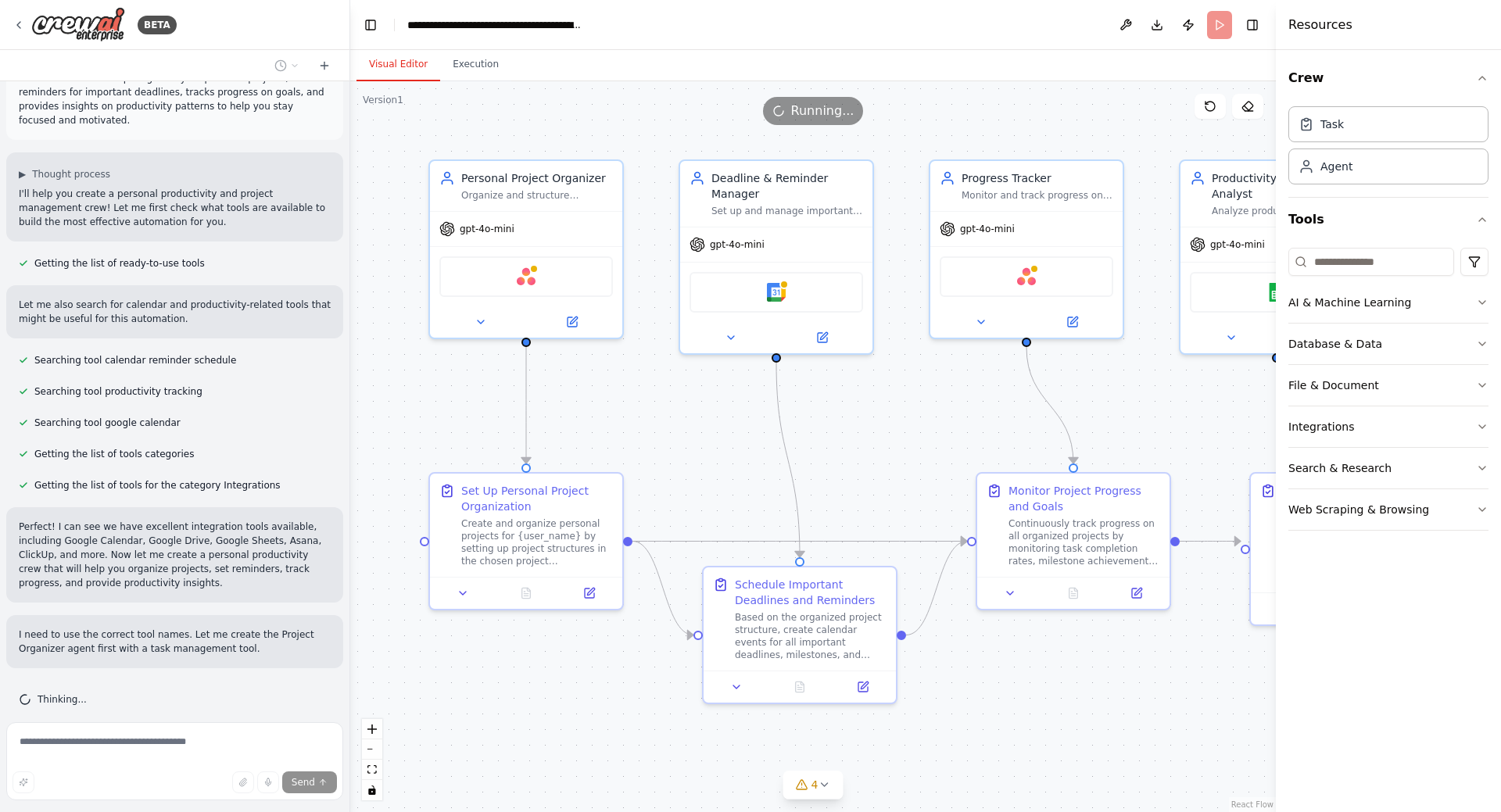
click at [407, 63] on button "Visual Editor" at bounding box center [398, 65] width 84 height 33
click at [455, 61] on button "Execution" at bounding box center [476, 65] width 71 height 33
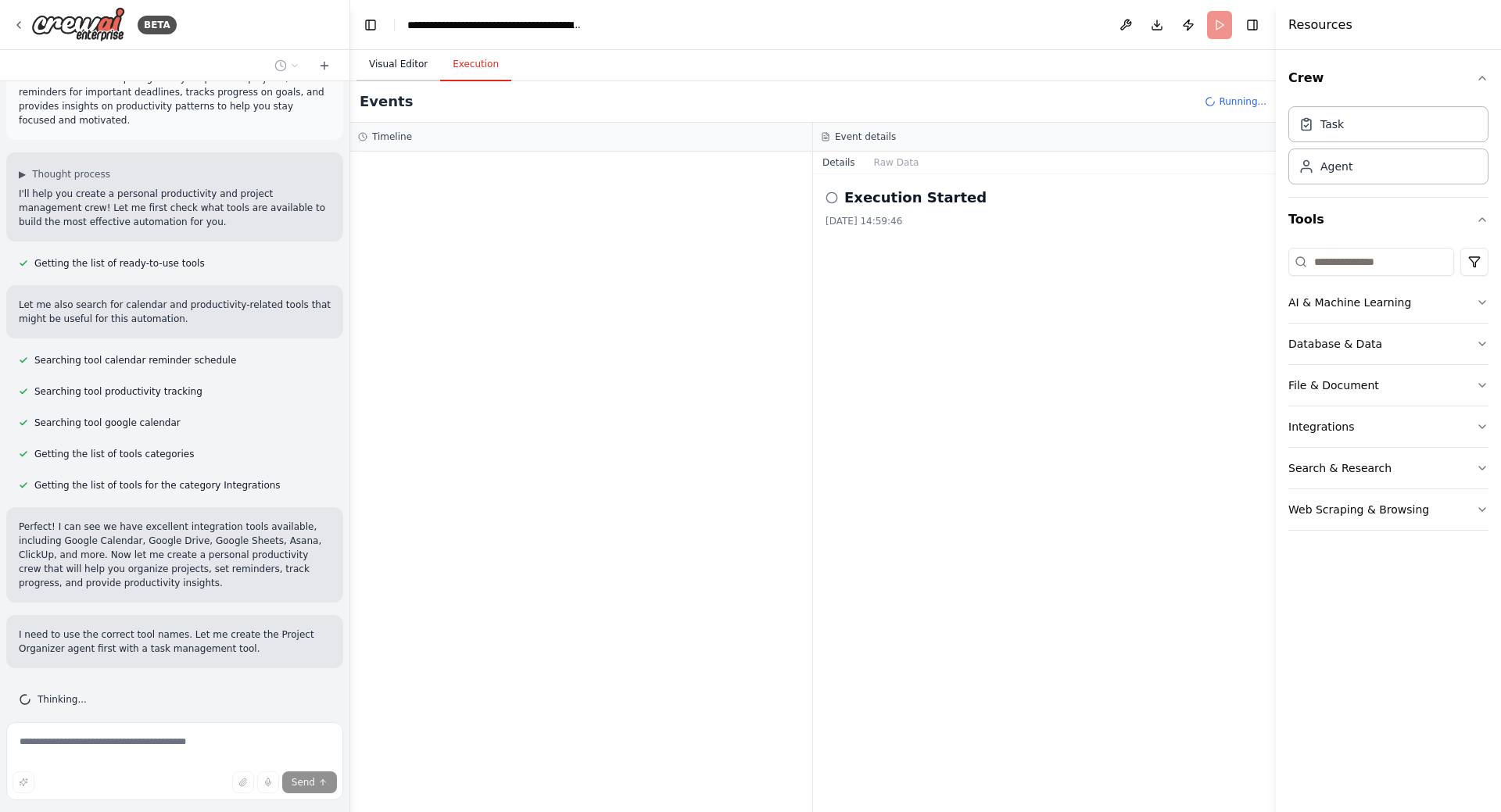
click at [415, 61] on button "Visual Editor" at bounding box center [398, 65] width 84 height 33
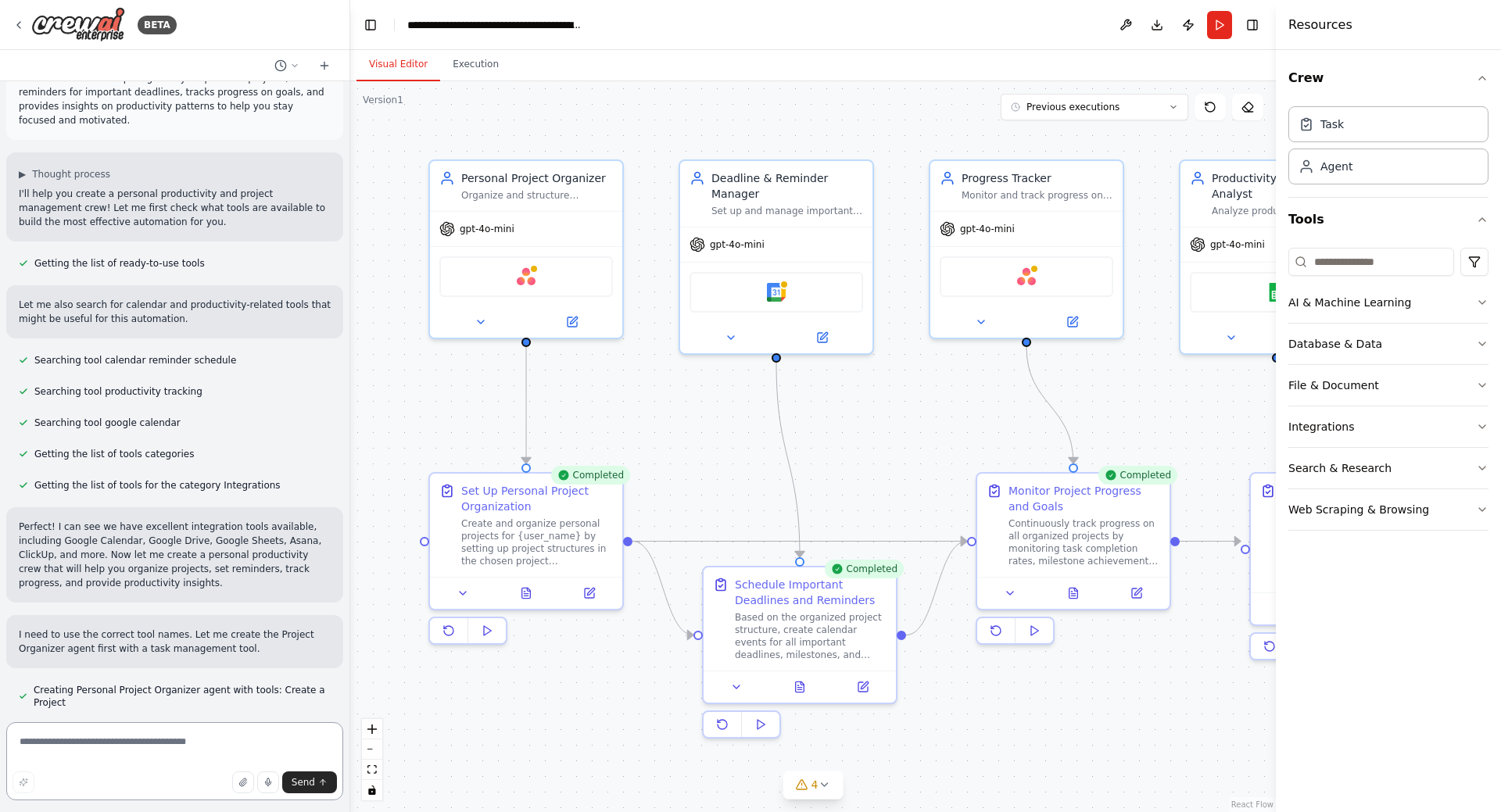
scroll to position [1414, 0]
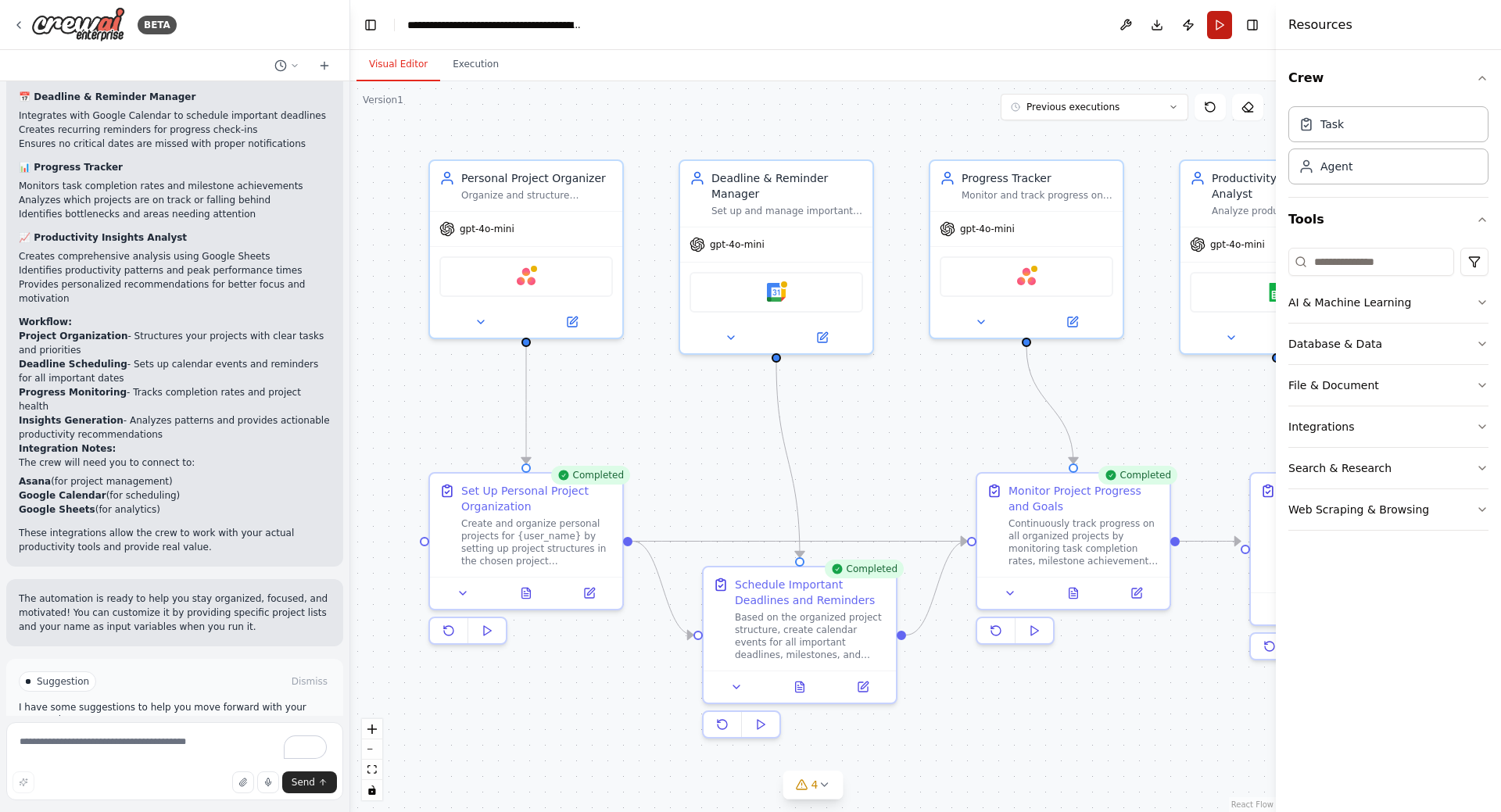
click at [1223, 29] on button "Run" at bounding box center [1219, 25] width 25 height 28
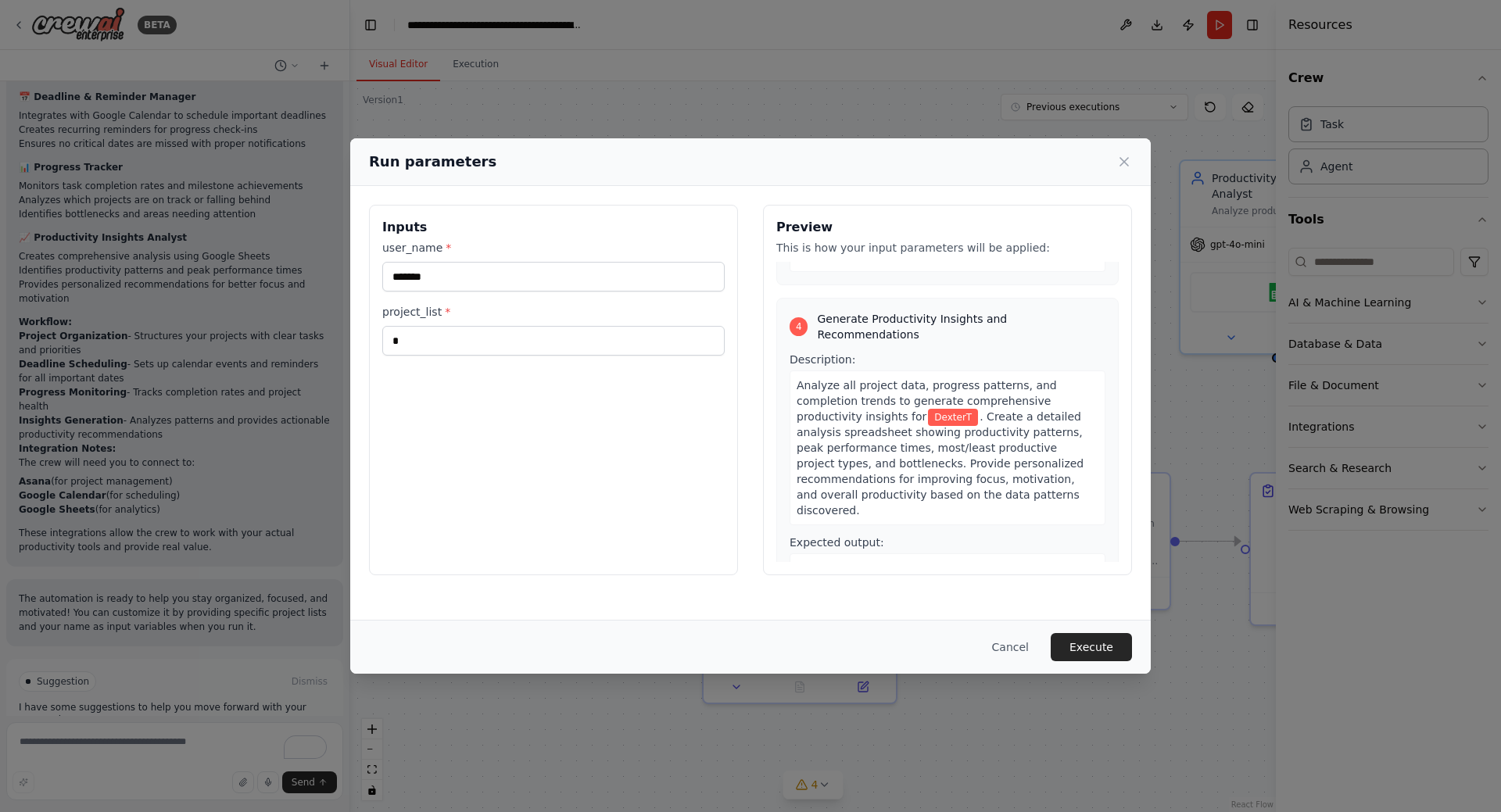
scroll to position [866, 0]
click at [1028, 646] on button "Cancel" at bounding box center [1010, 647] width 61 height 28
